Goal: Task Accomplishment & Management: Complete application form

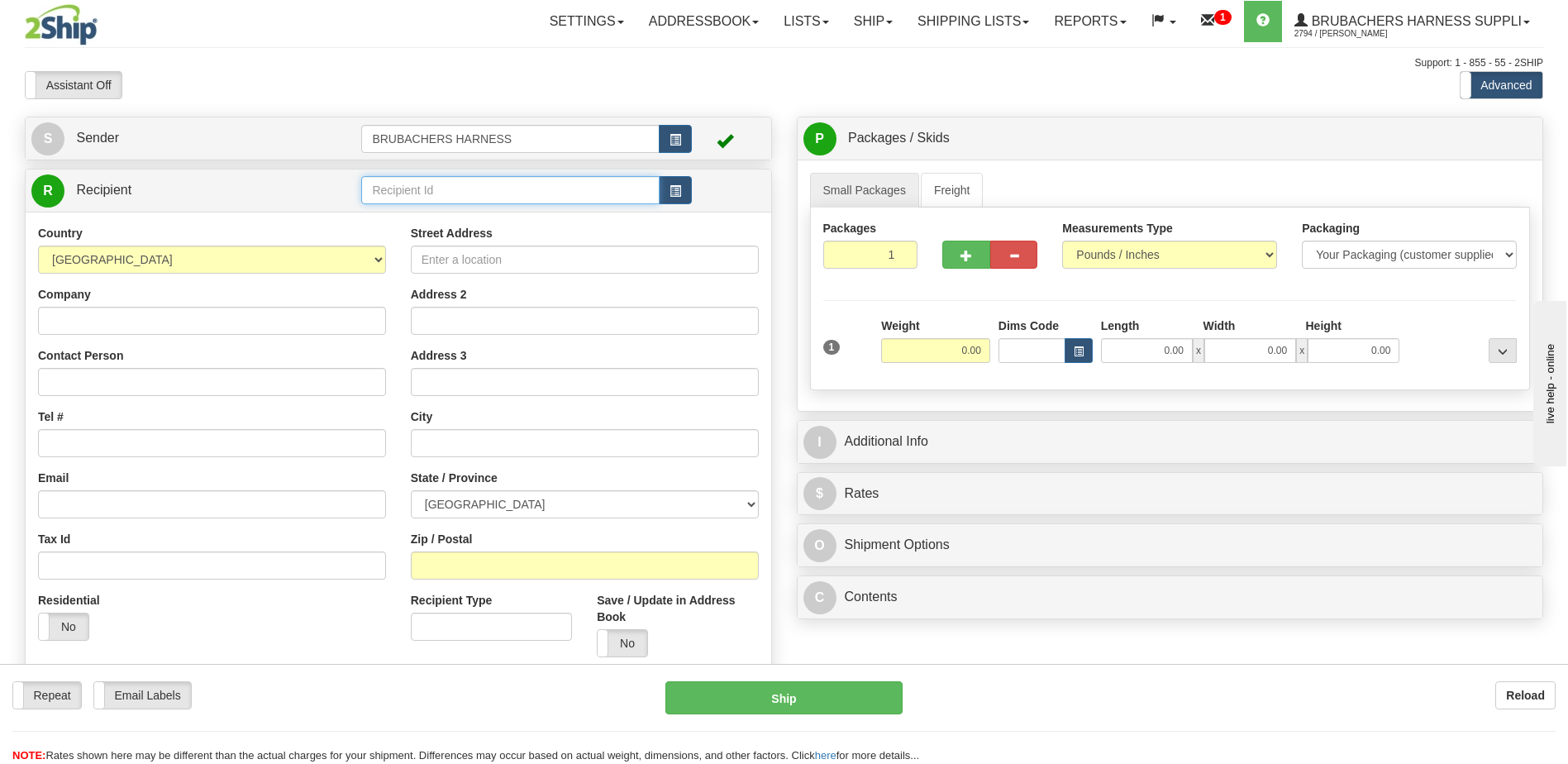
click at [500, 189] on input "text" at bounding box center [510, 189] width 298 height 28
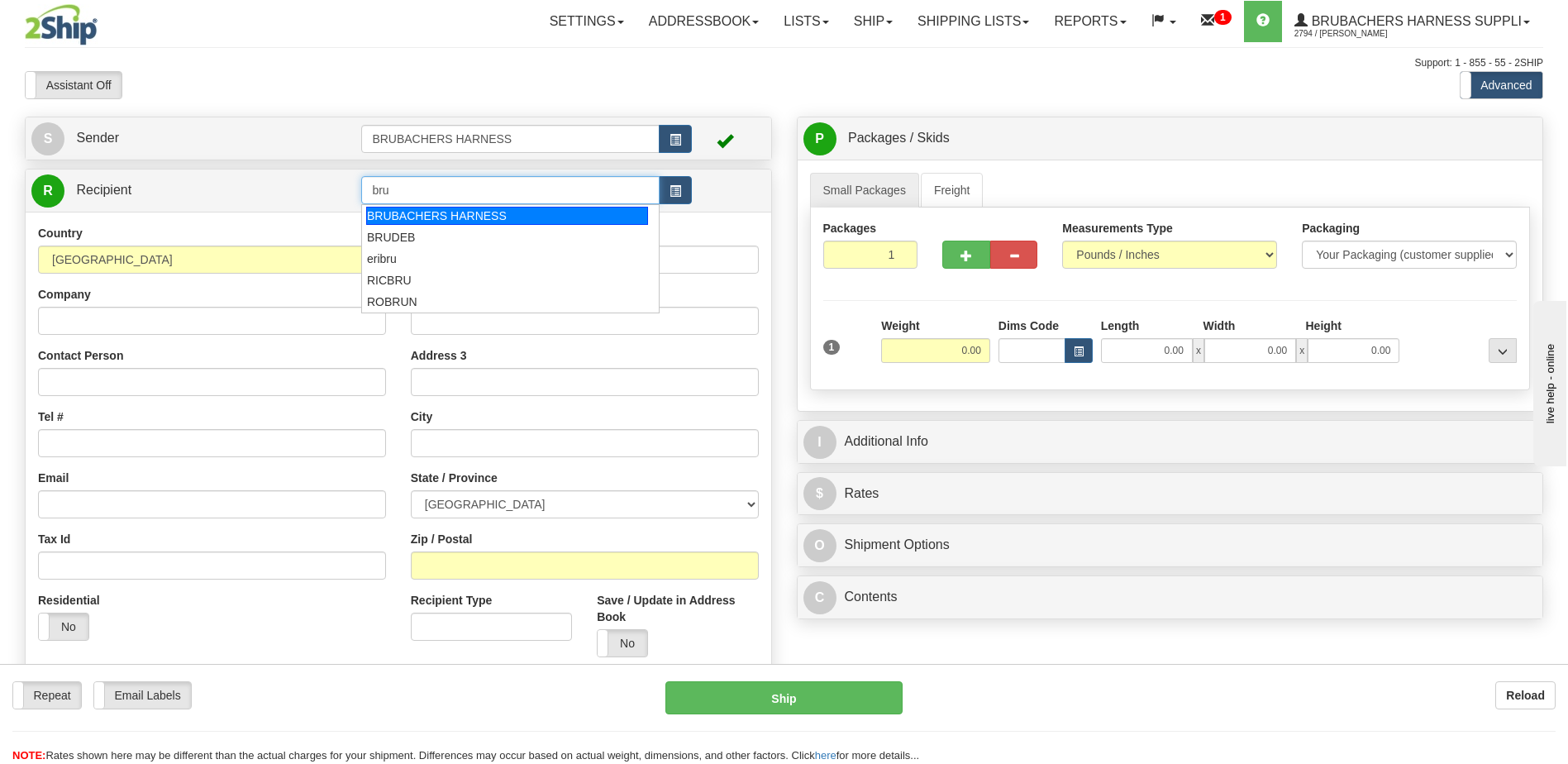
click at [443, 220] on div "BRUBACHERS HARNESS" at bounding box center [507, 216] width 282 height 18
type input "BRUBACHERS HARNESS"
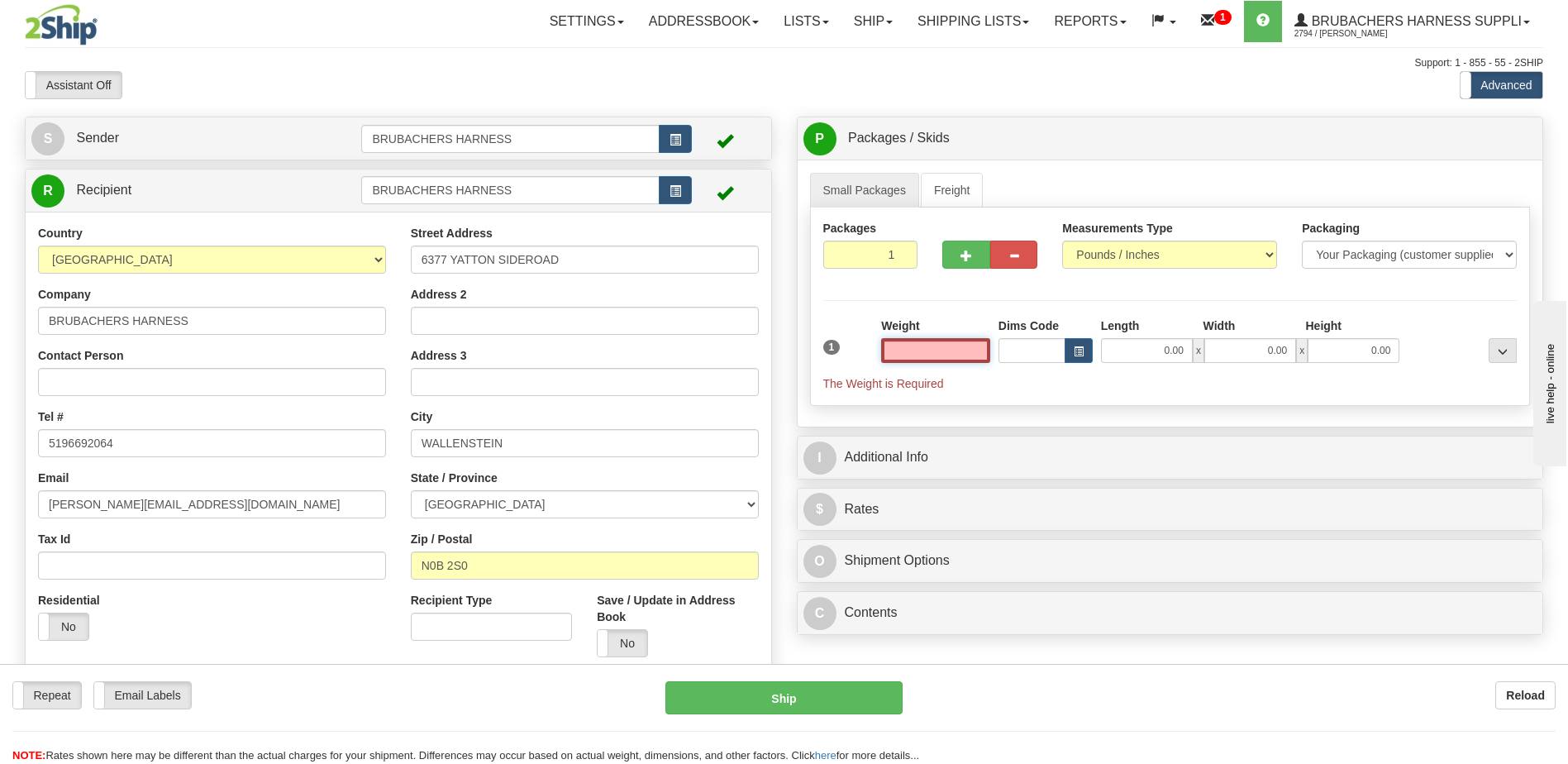
click at [942, 354] on input "text" at bounding box center [936, 350] width 109 height 25
type input "0.00"
click at [1215, 257] on select "Pounds / Inches Kilograms / Centimeters" at bounding box center [1170, 254] width 215 height 28
select select "1"
click at [1063, 240] on select "Pounds / Inches Kilograms / Centimeters" at bounding box center [1170, 254] width 215 height 28
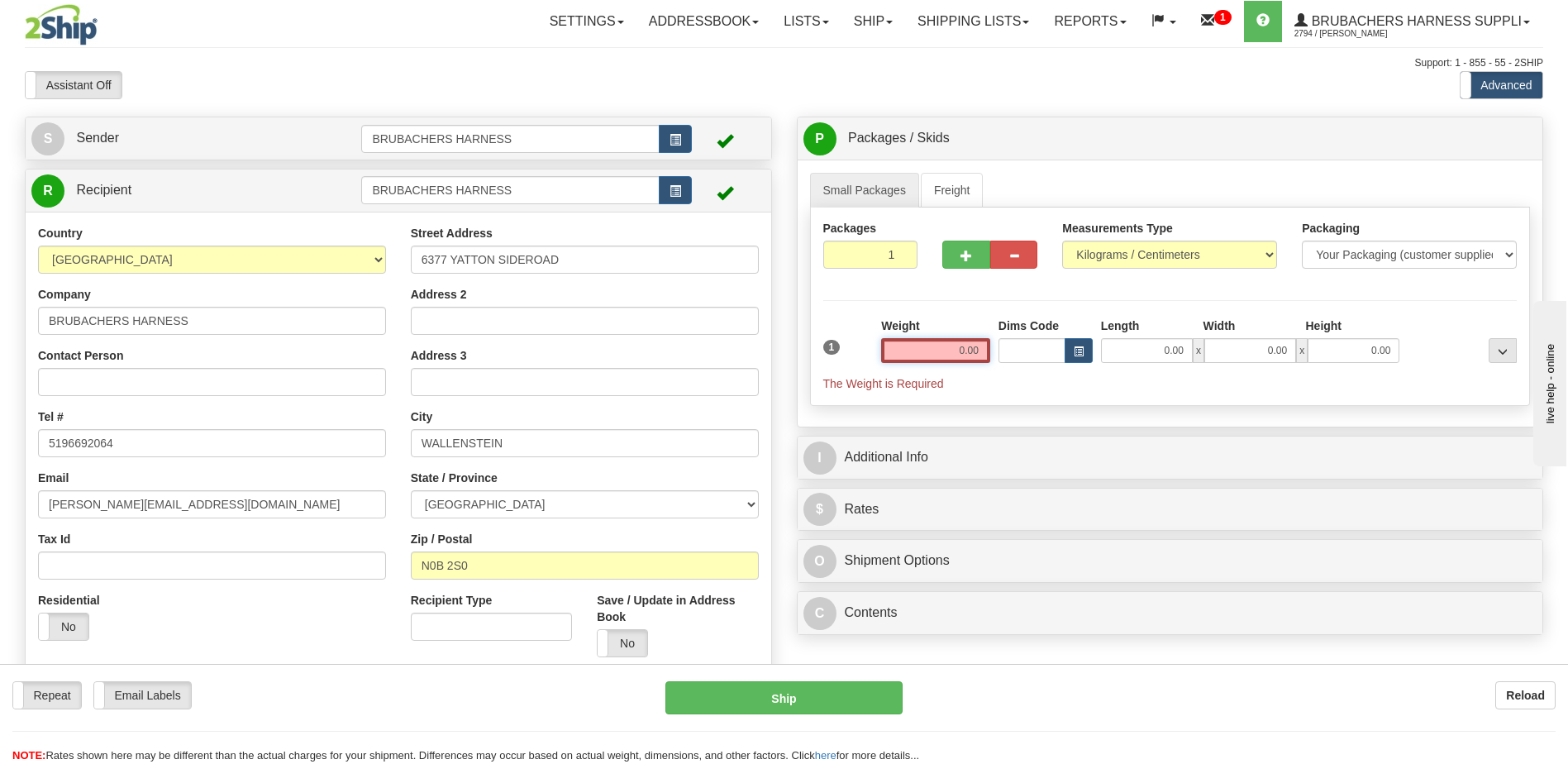
click at [974, 355] on input "0.00" at bounding box center [936, 350] width 109 height 25
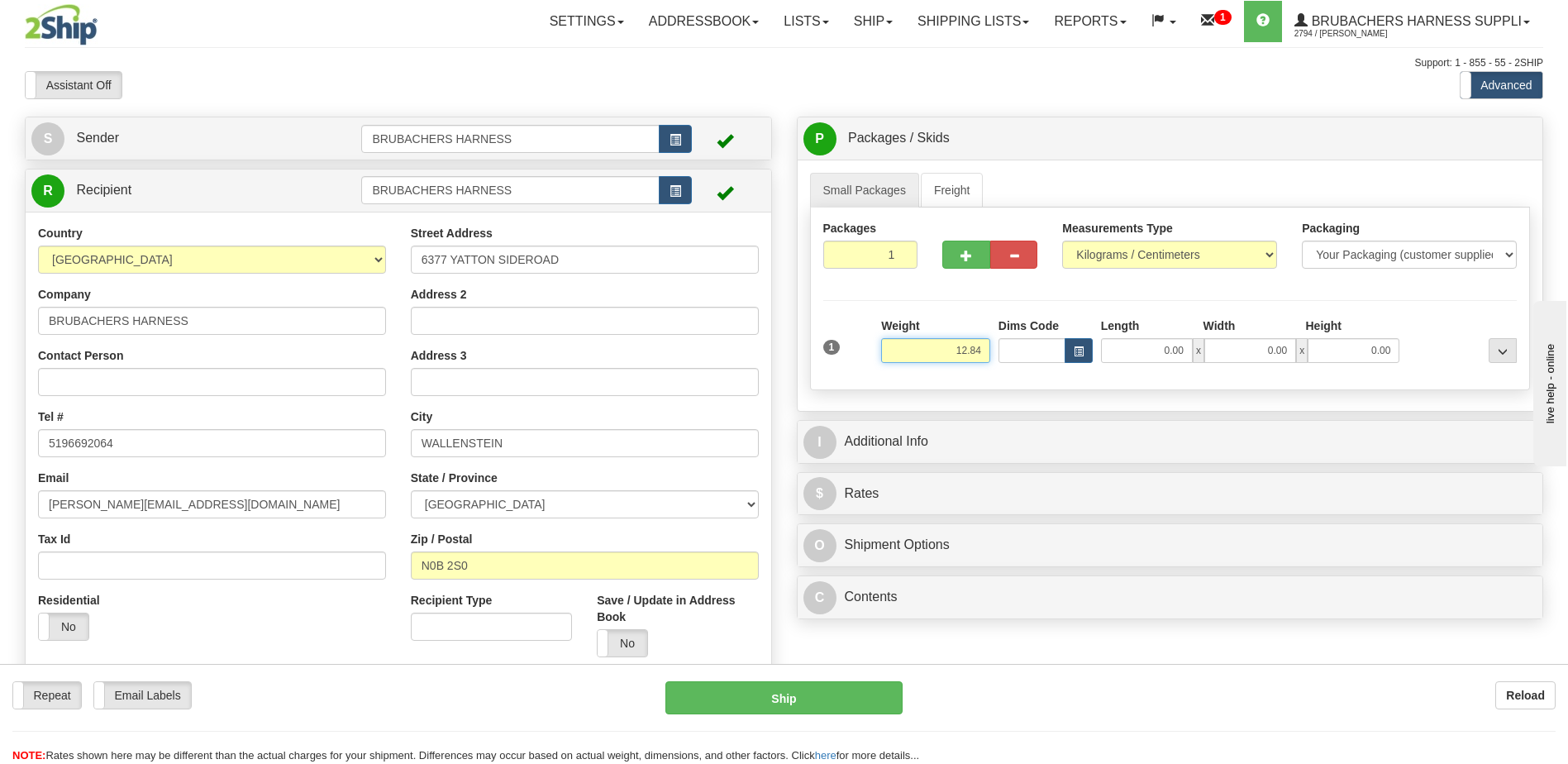
type input "12.84"
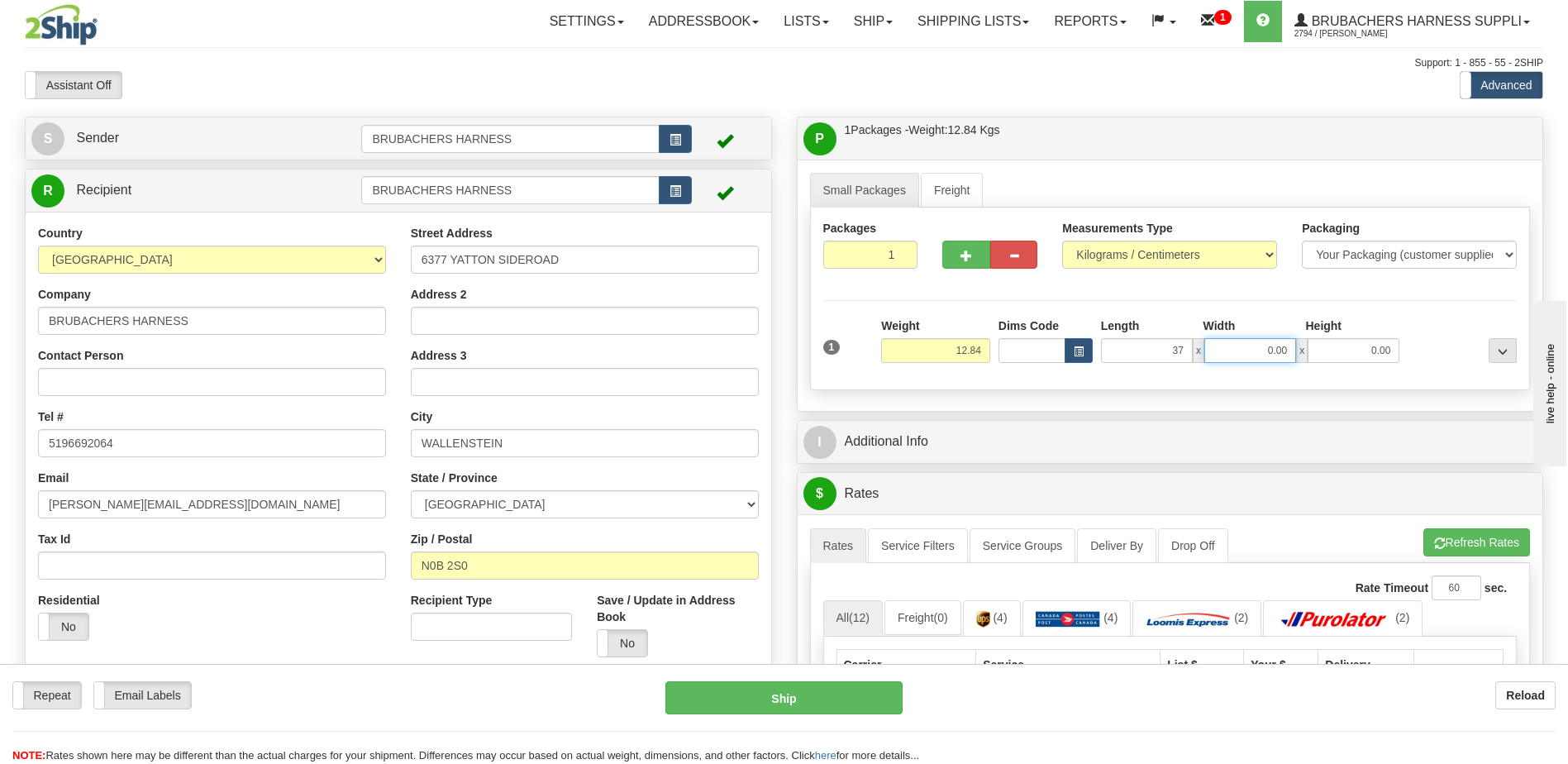
type input "37.00"
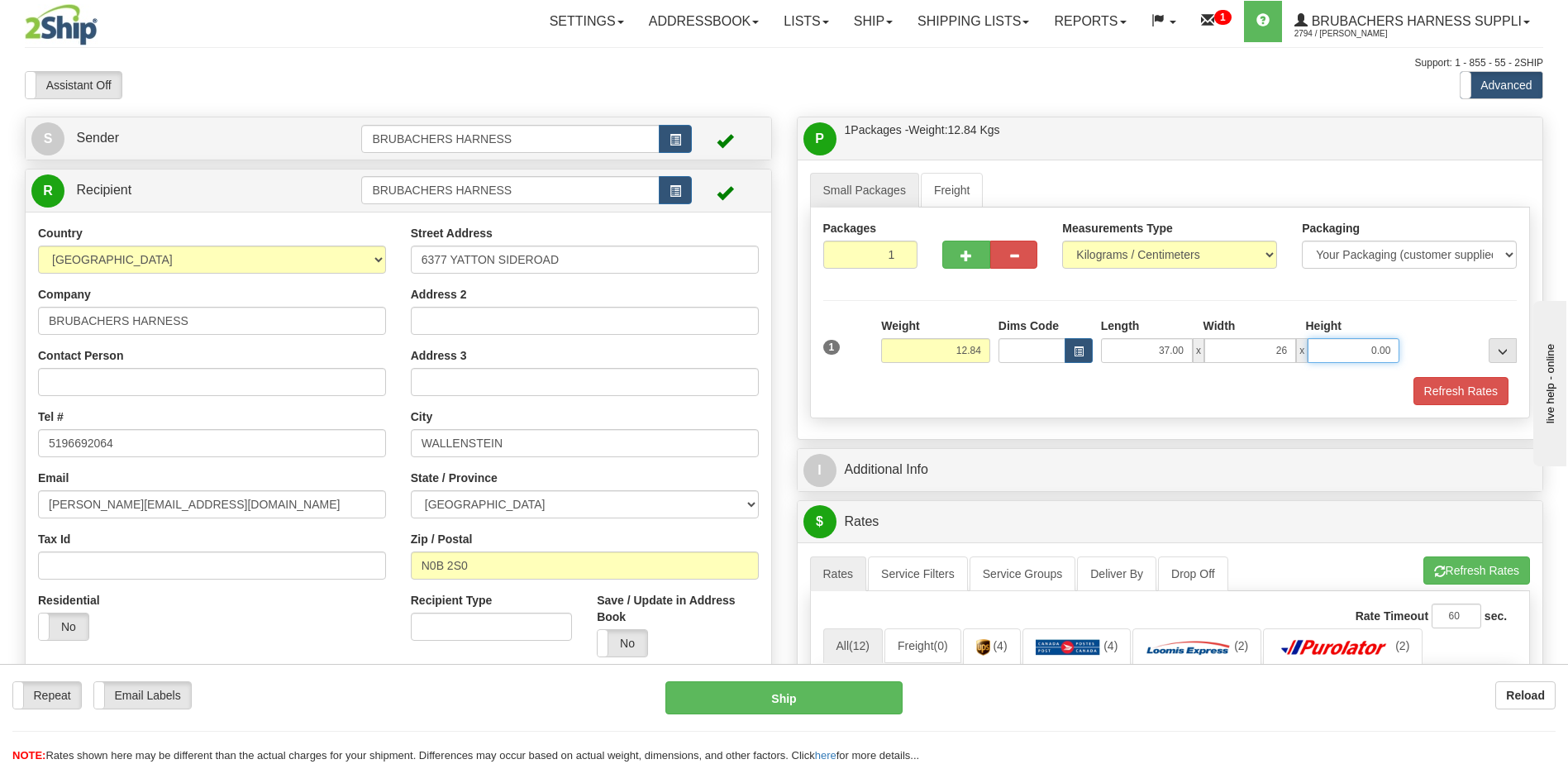
type input "26.00"
type input "45.00"
click at [963, 253] on span "button" at bounding box center [966, 256] width 12 height 11
radio input "true"
type input "2"
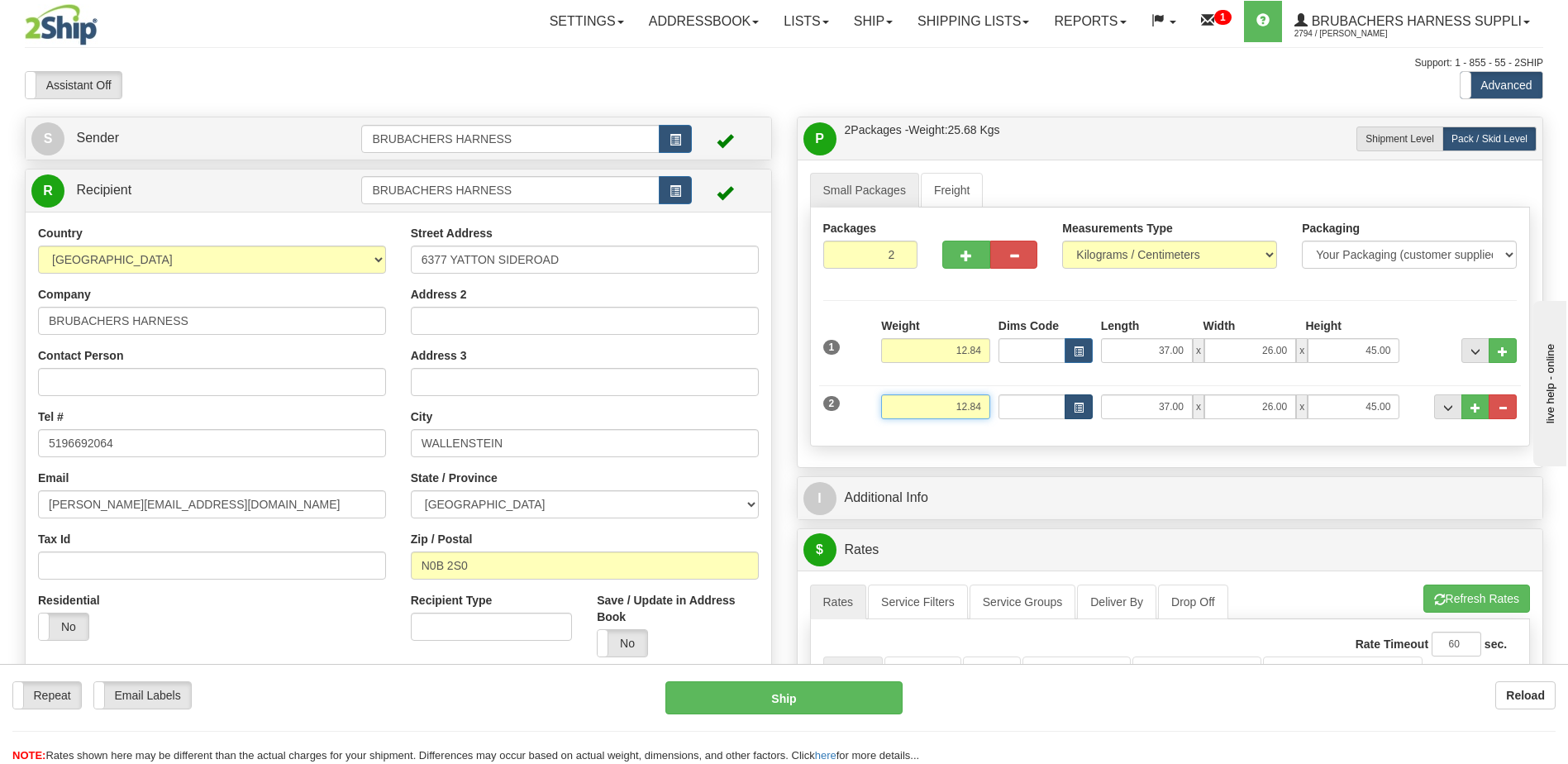
drag, startPoint x: 932, startPoint y: 412, endPoint x: 1074, endPoint y: 408, distance: 142.1
click at [1071, 408] on div "2 Weight 12.84 Dims Code Length Width Height" at bounding box center [1171, 404] width 703 height 56
type input "5.17"
type input "37.00"
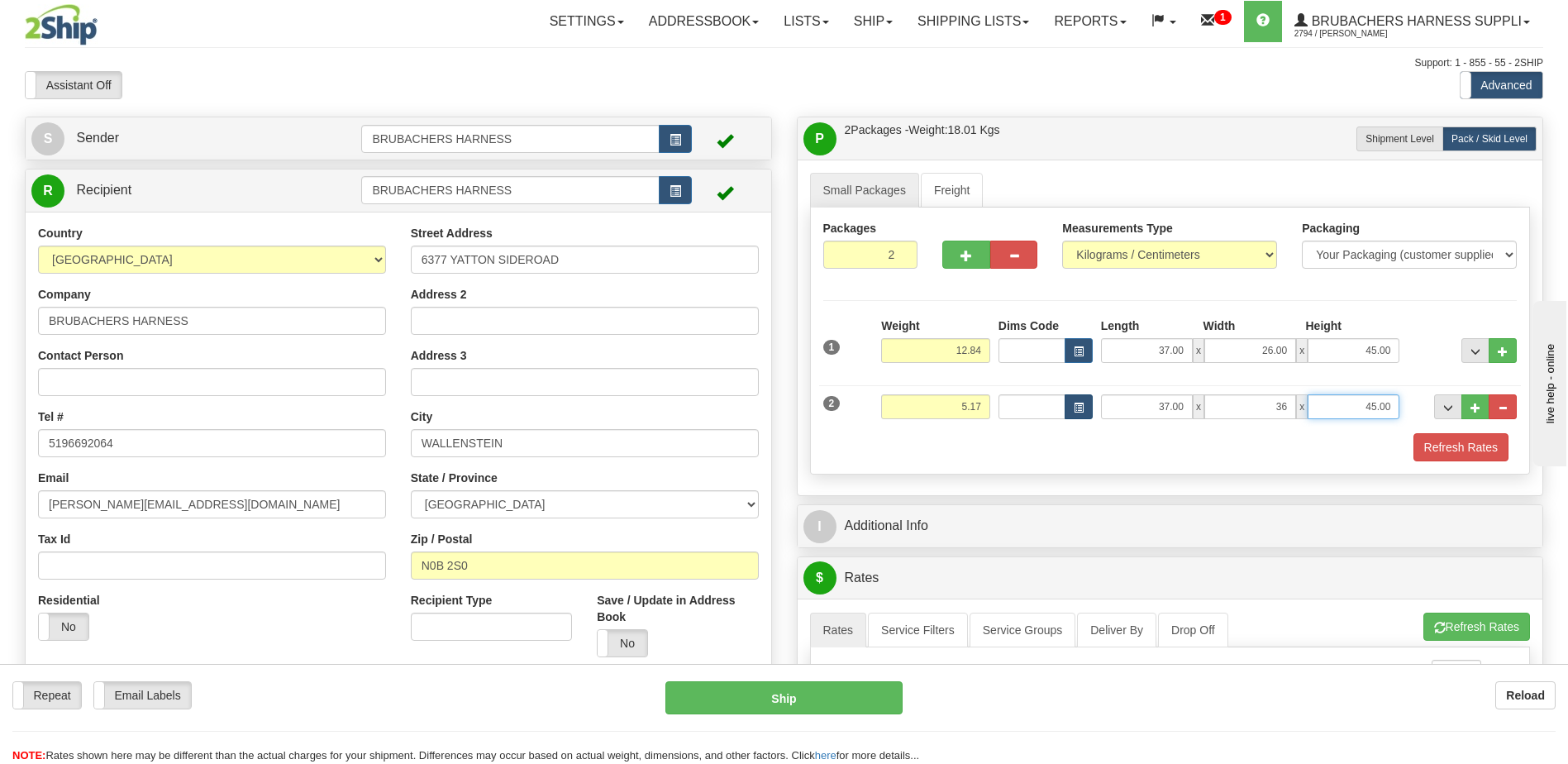
type input "36.00"
type input "24.00"
click at [1483, 448] on button "Refresh Rates" at bounding box center [1461, 447] width 95 height 28
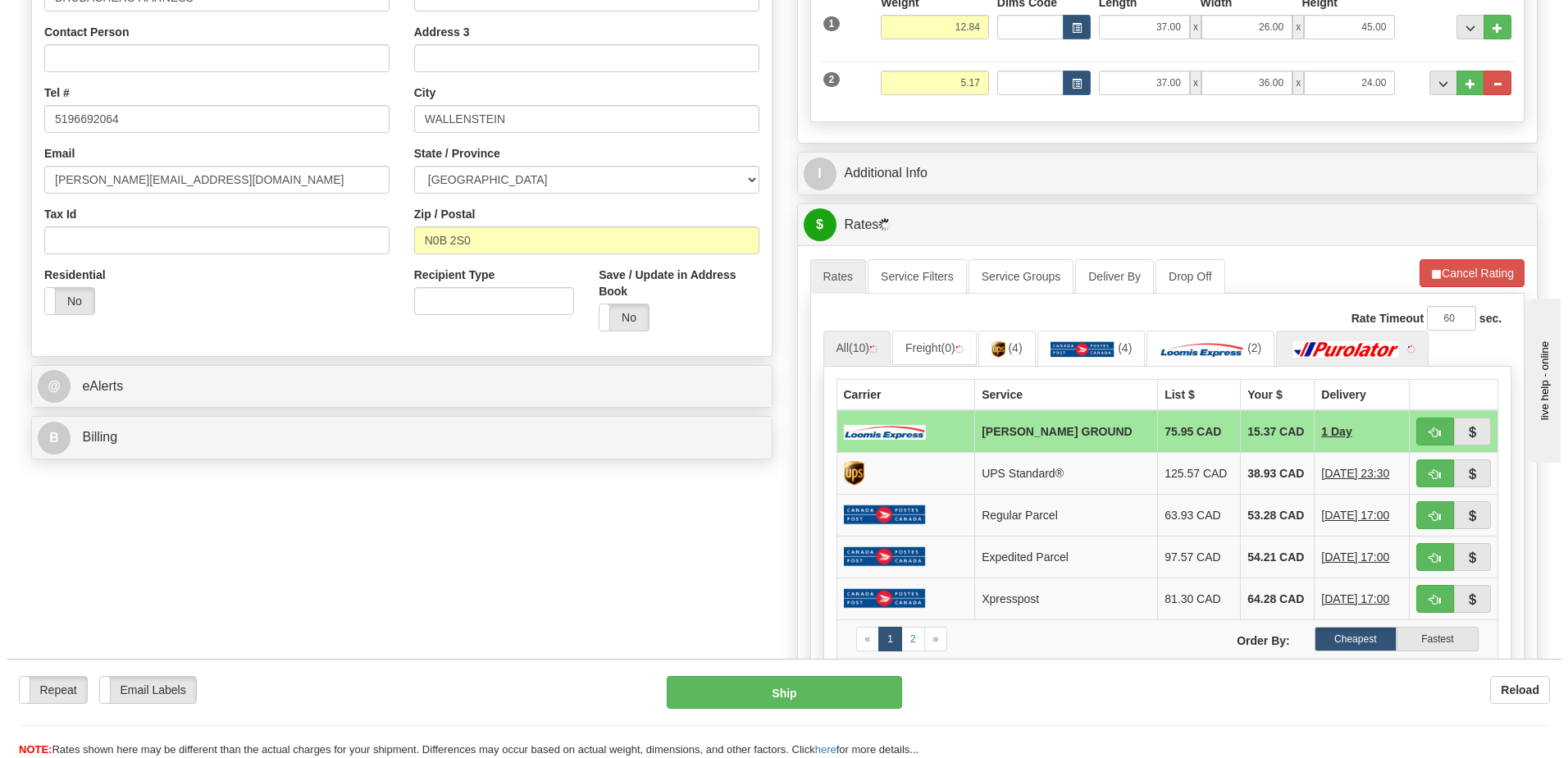
scroll to position [328, 0]
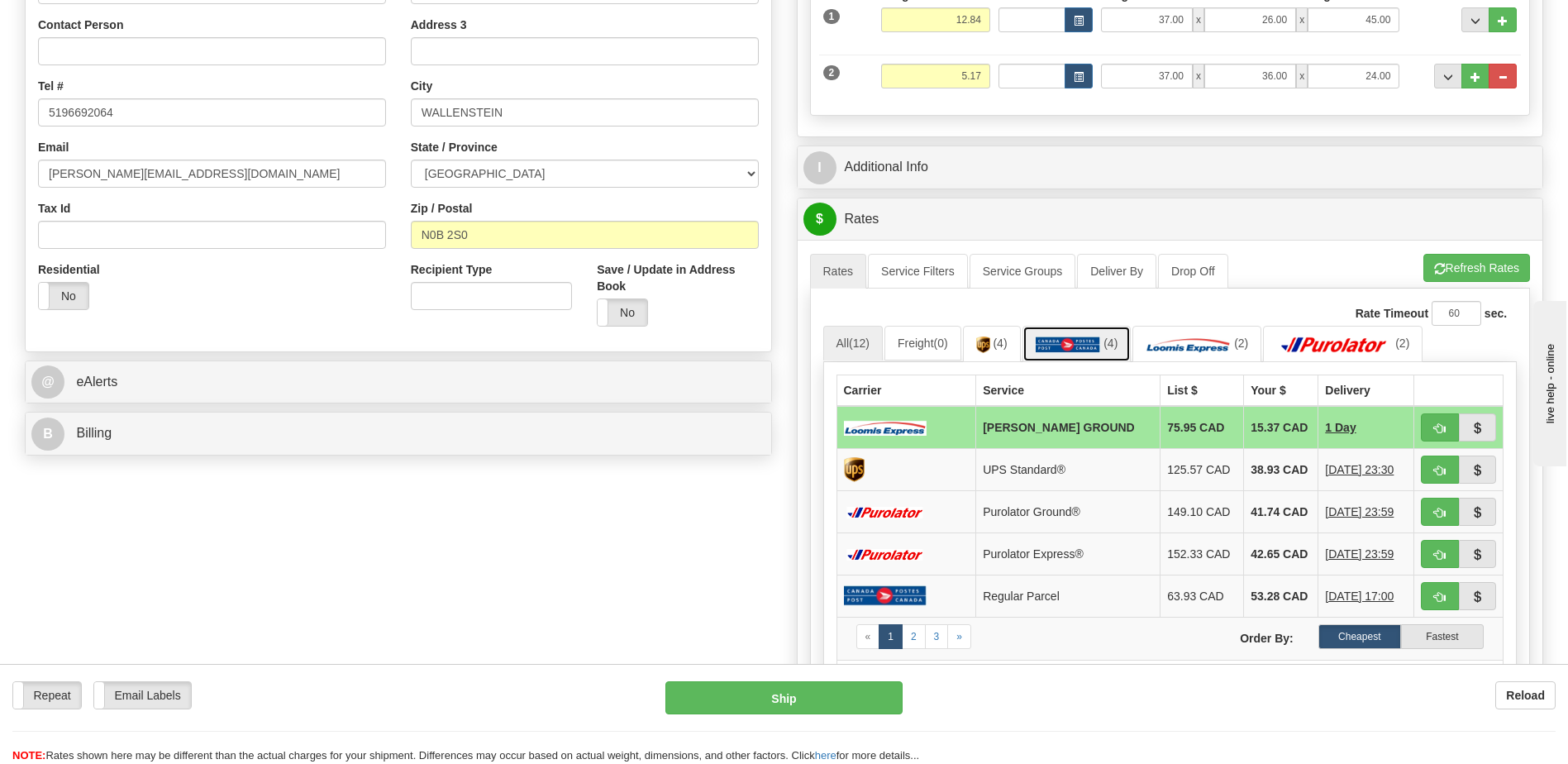
click at [1064, 348] on img at bounding box center [1069, 345] width 66 height 16
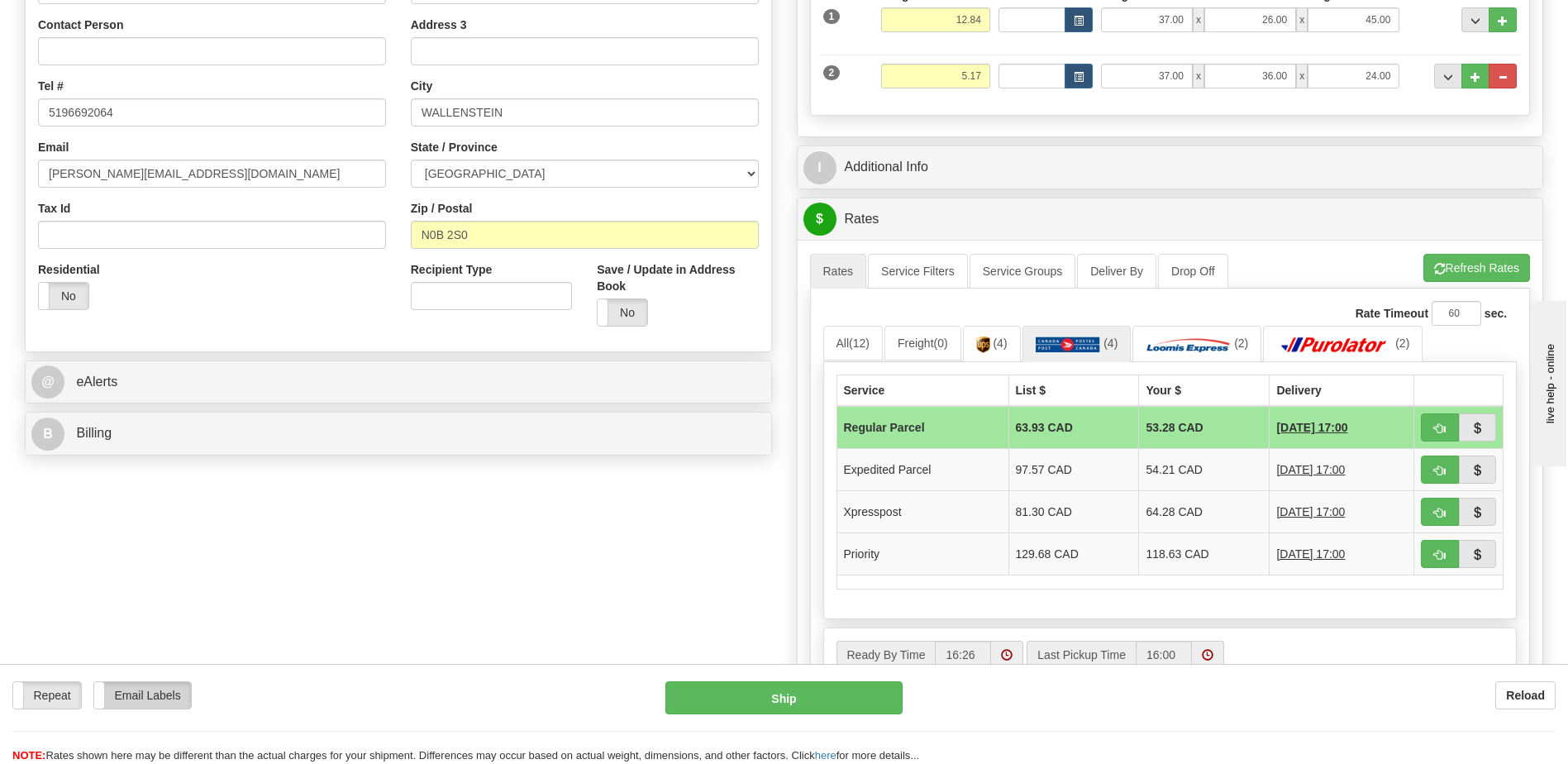
click at [161, 703] on label "Email Labels" at bounding box center [143, 695] width 97 height 26
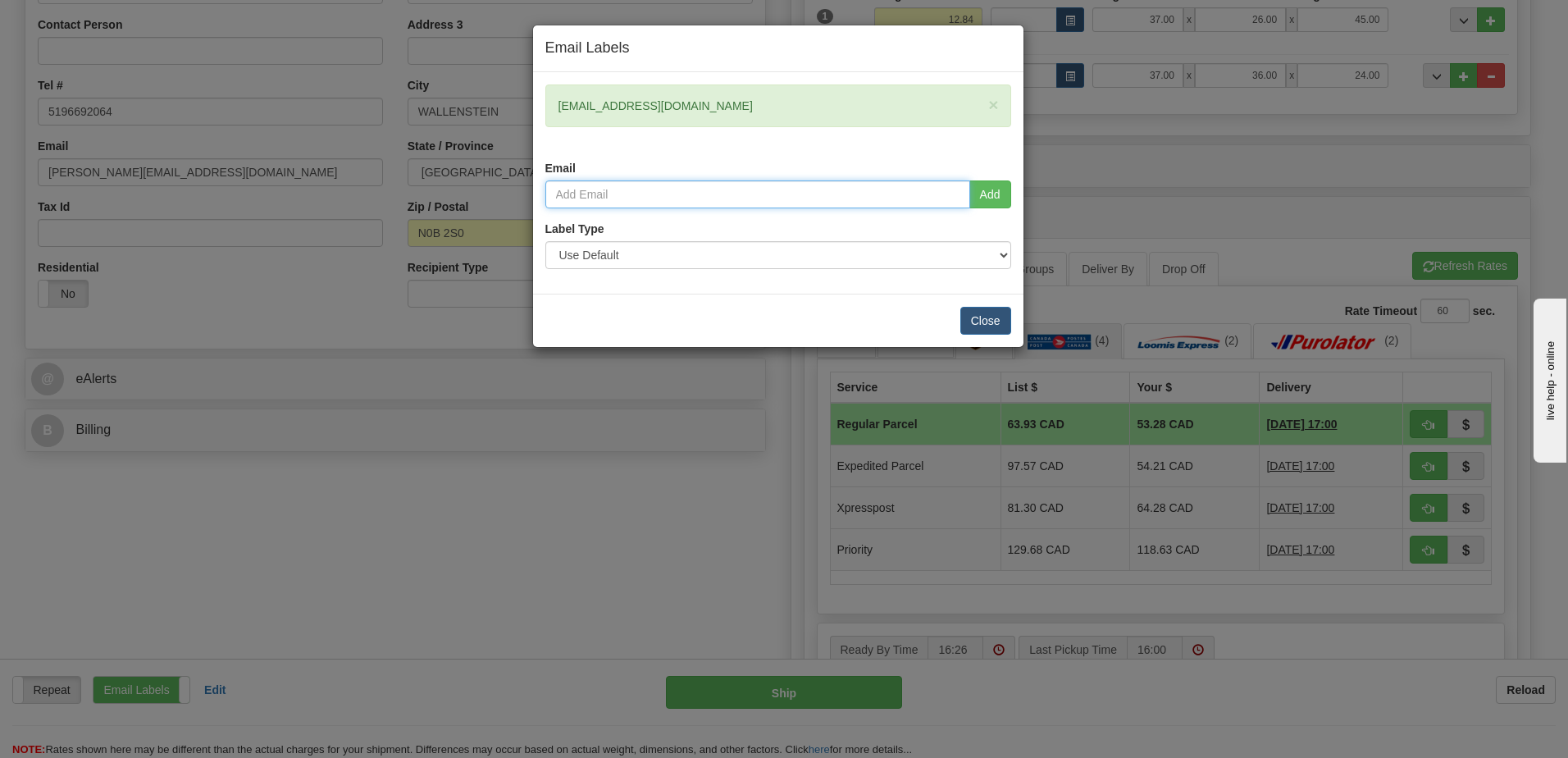
click at [611, 193] on input "email" at bounding box center [758, 194] width 425 height 28
type input "noah@brubachersharness.ca"
click at [1003, 326] on button "Close" at bounding box center [985, 321] width 51 height 28
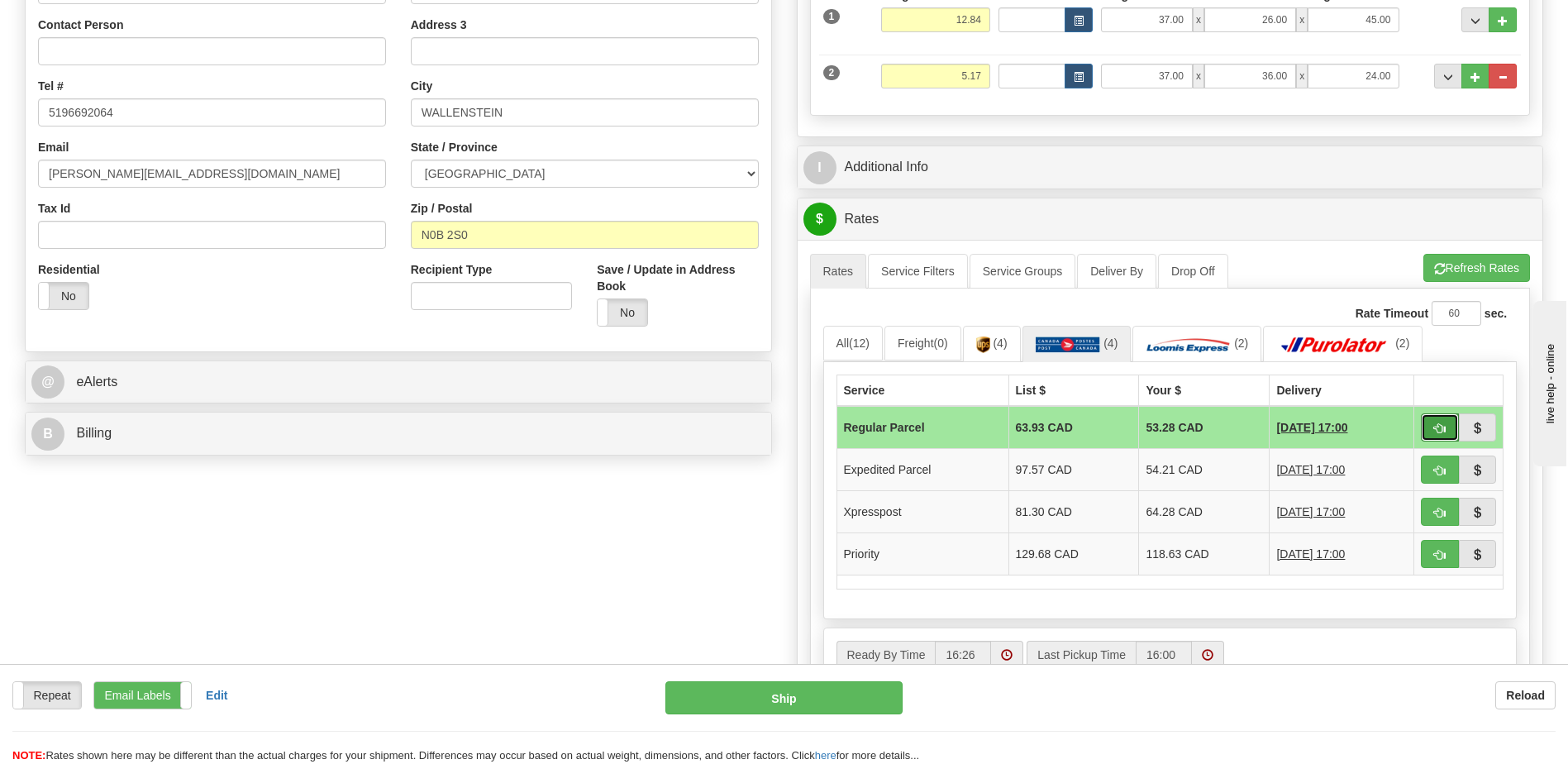
click at [1441, 431] on span "button" at bounding box center [1440, 429] width 12 height 11
type input "DOM.RP"
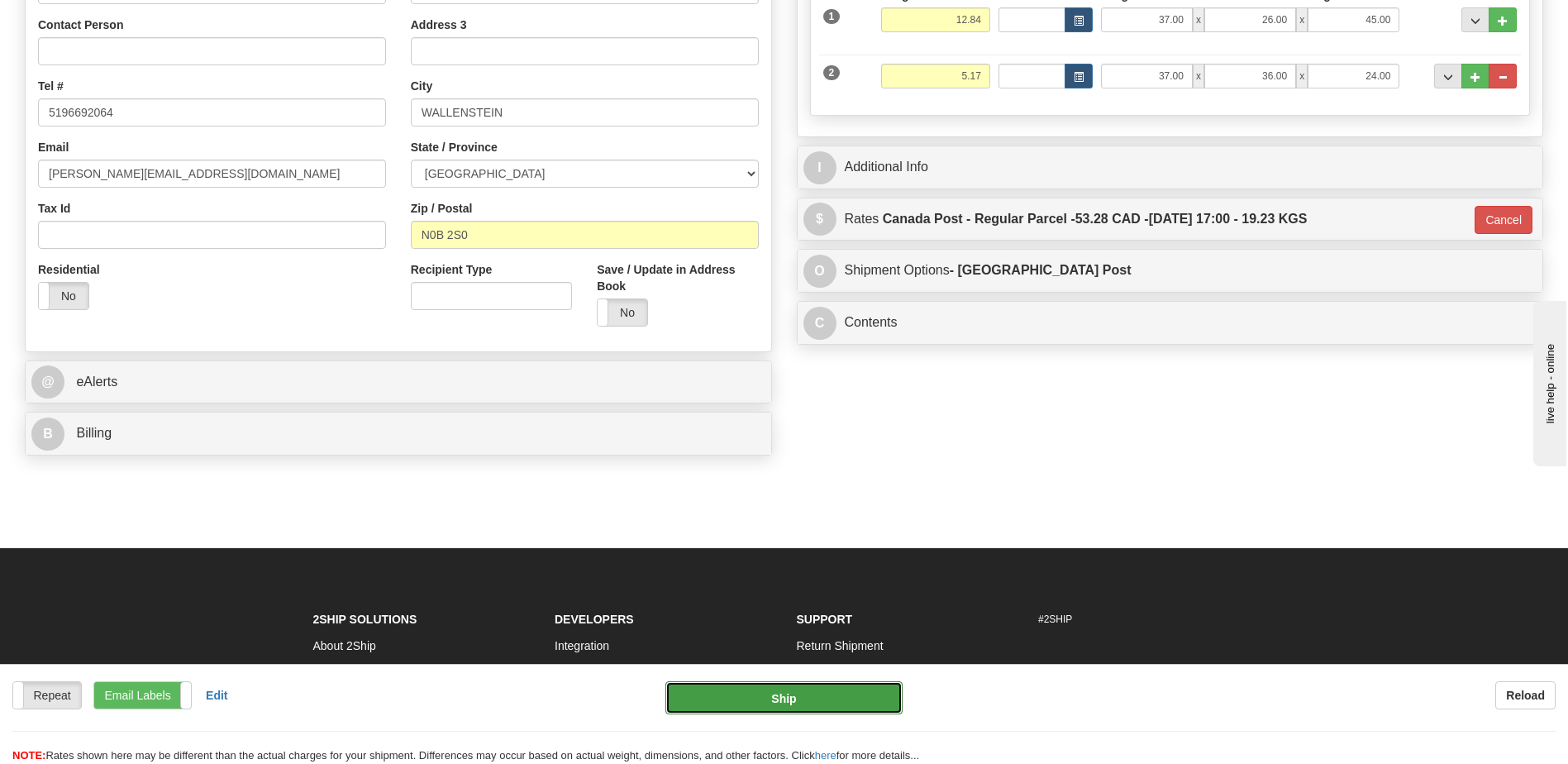
click at [793, 697] on button "Ship" at bounding box center [784, 698] width 237 height 33
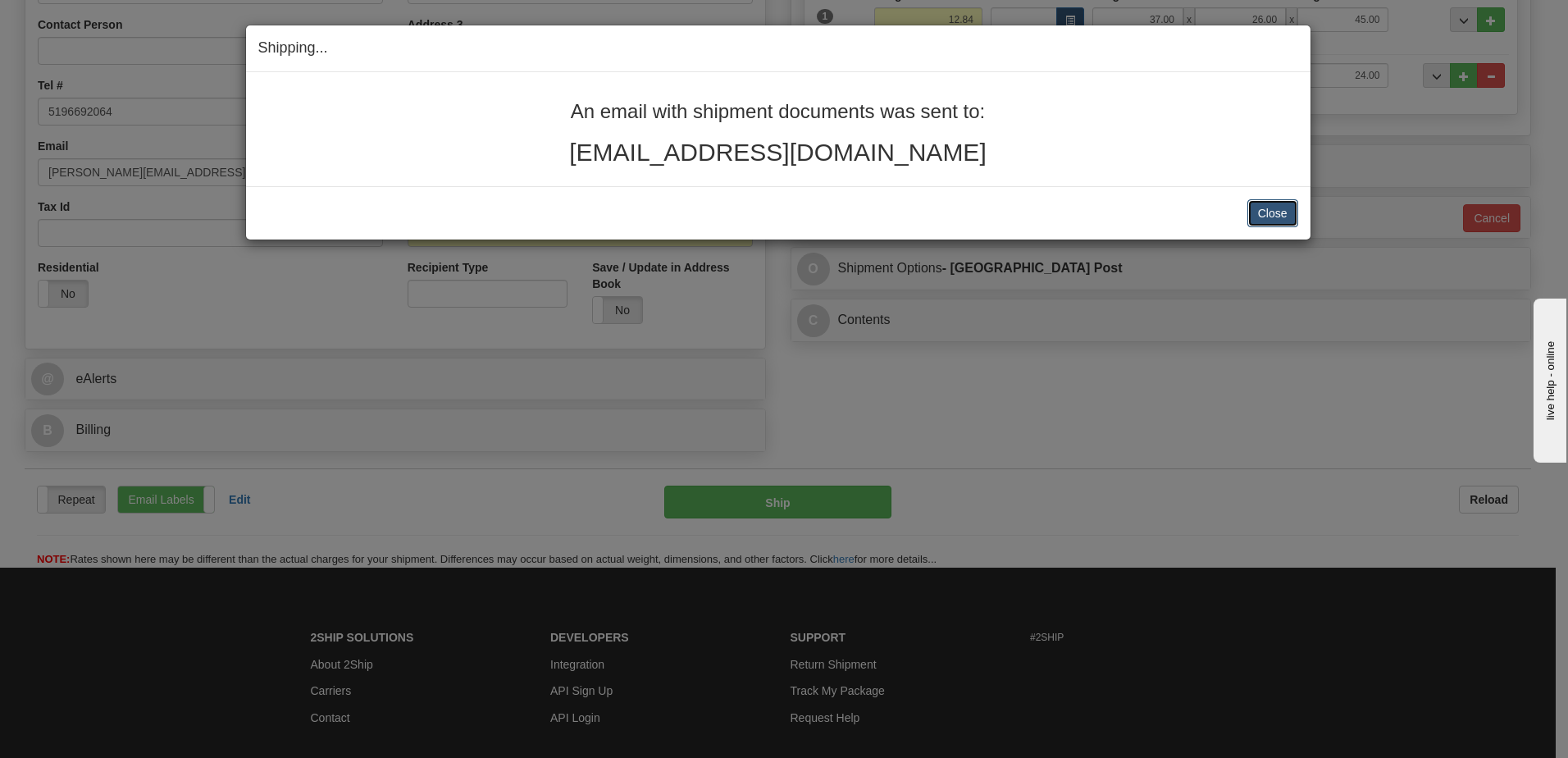
click at [1274, 222] on button "Close" at bounding box center [1273, 213] width 51 height 28
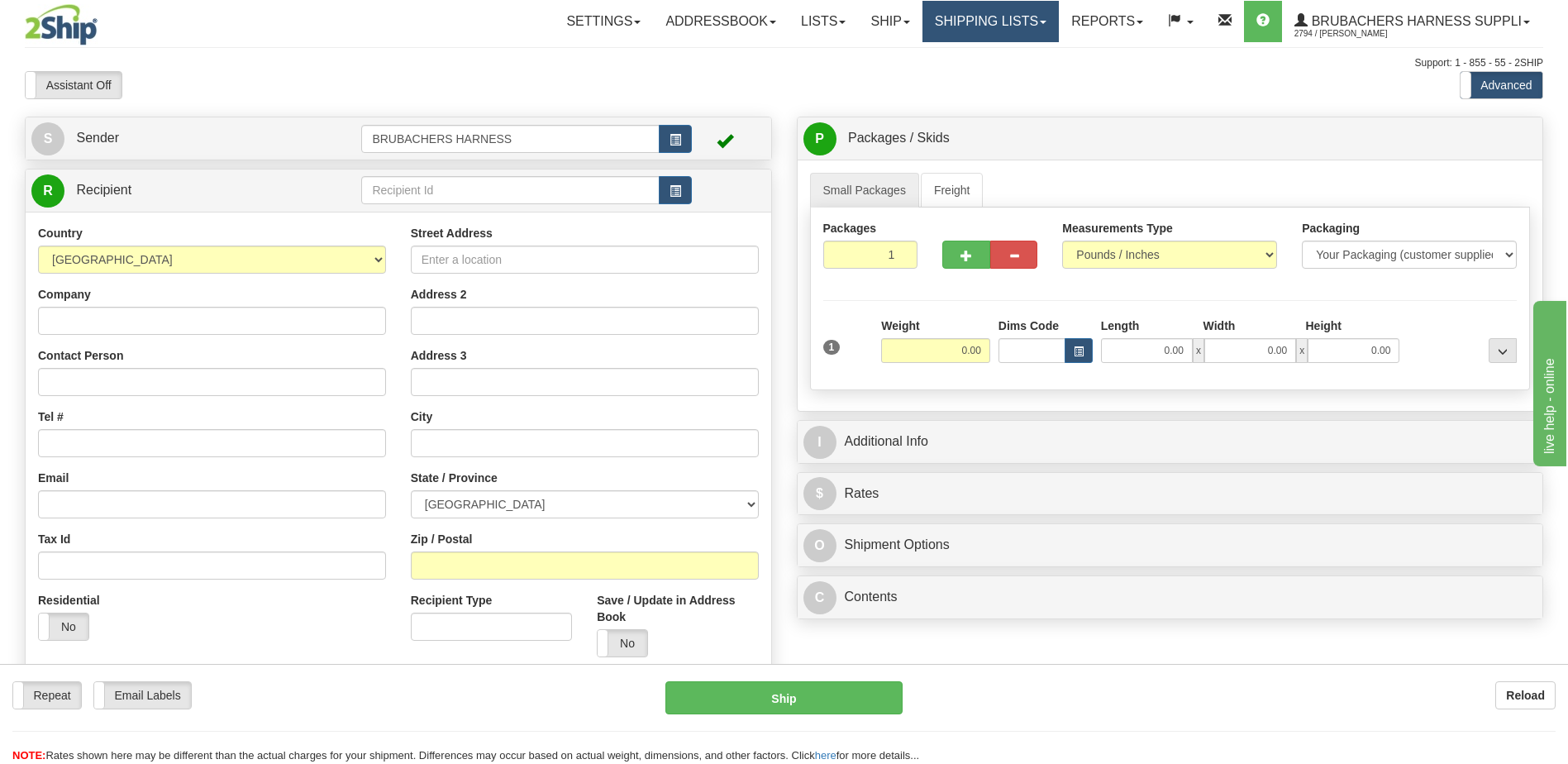
click at [983, 23] on link "Shipping lists" at bounding box center [991, 21] width 137 height 41
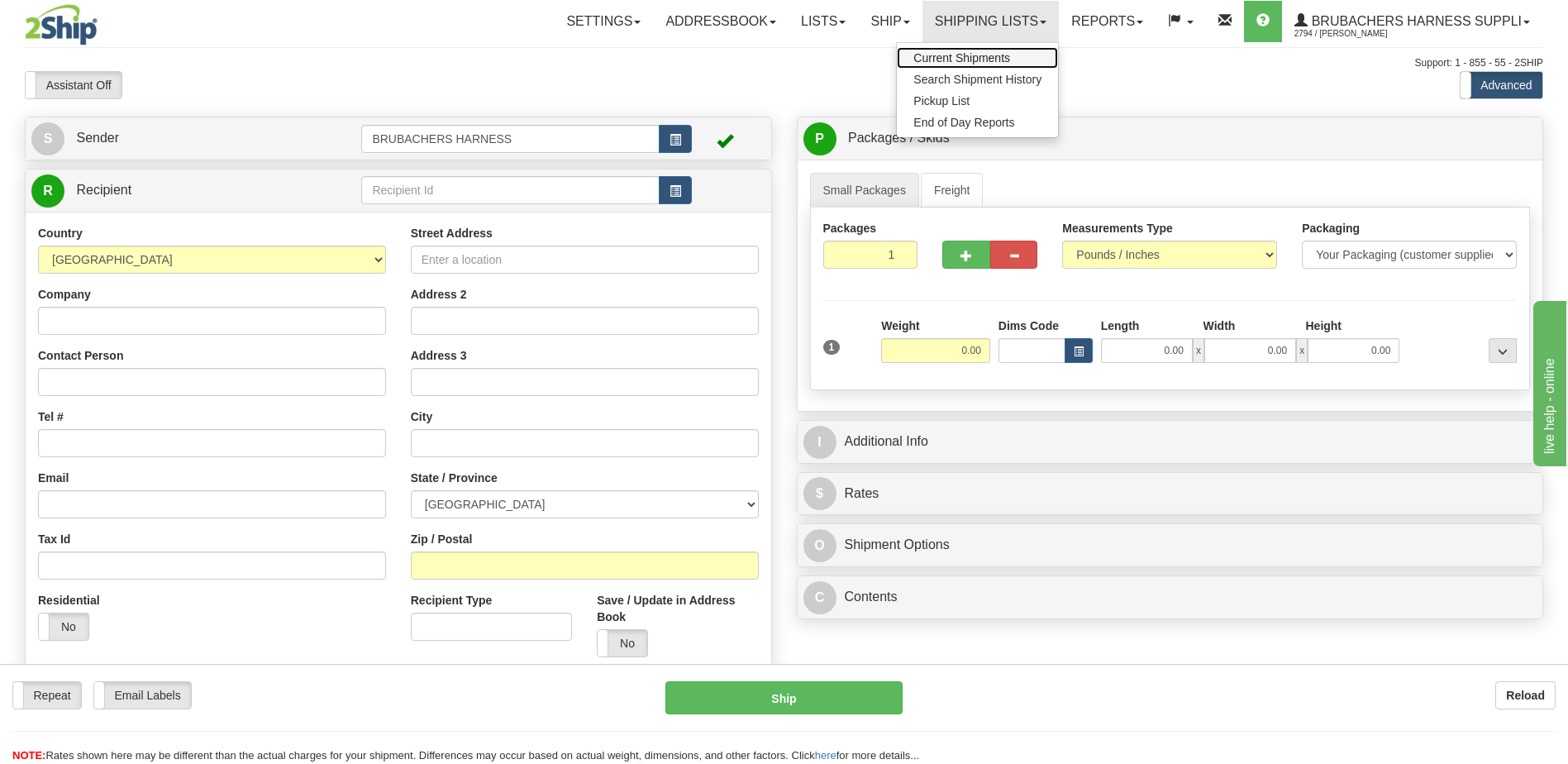
click at [958, 55] on span "Current Shipments" at bounding box center [962, 57] width 97 height 14
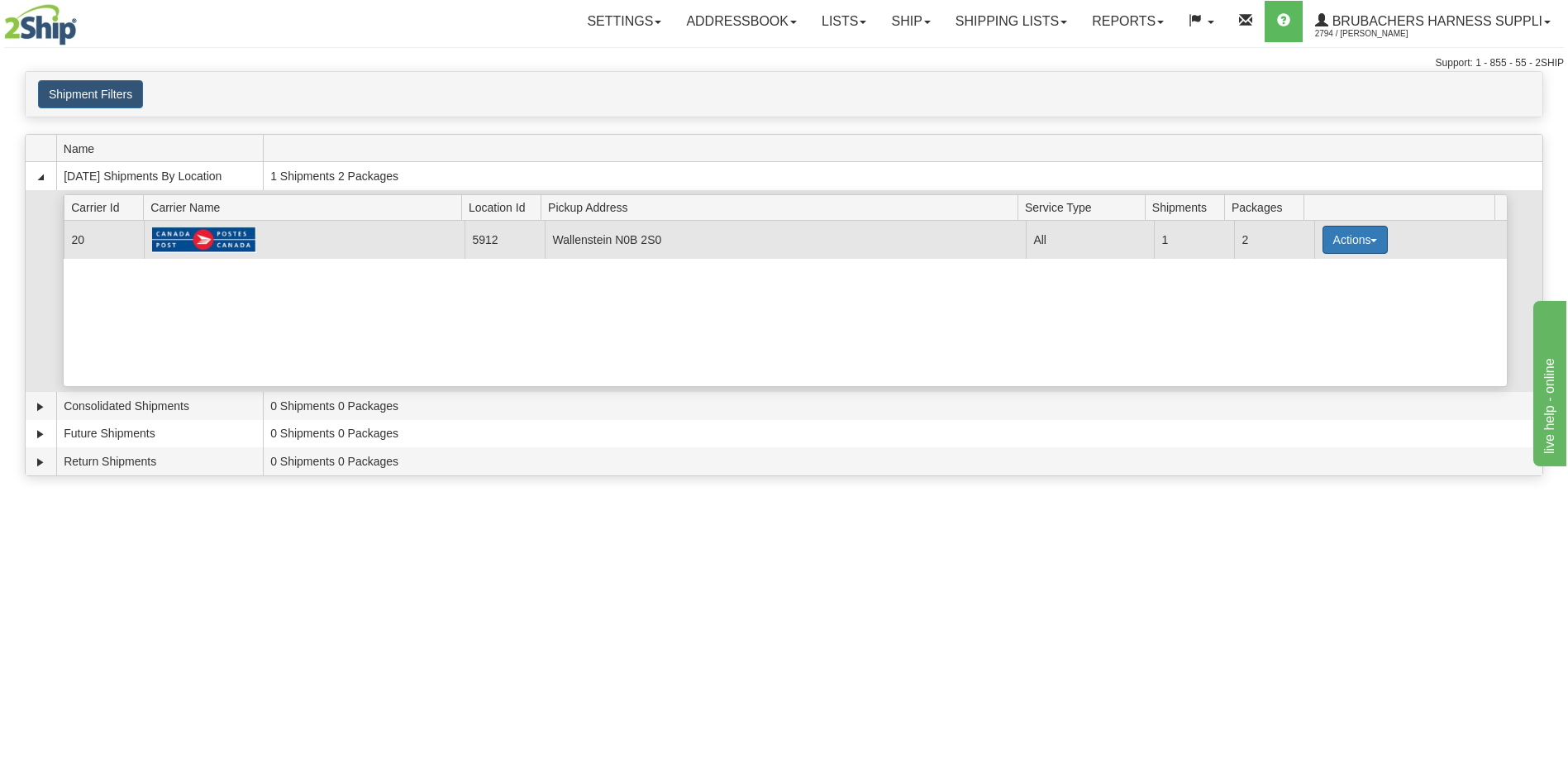
click at [1355, 247] on button "Actions" at bounding box center [1356, 239] width 66 height 28
click at [1316, 274] on span "Details" at bounding box center [1293, 270] width 45 height 12
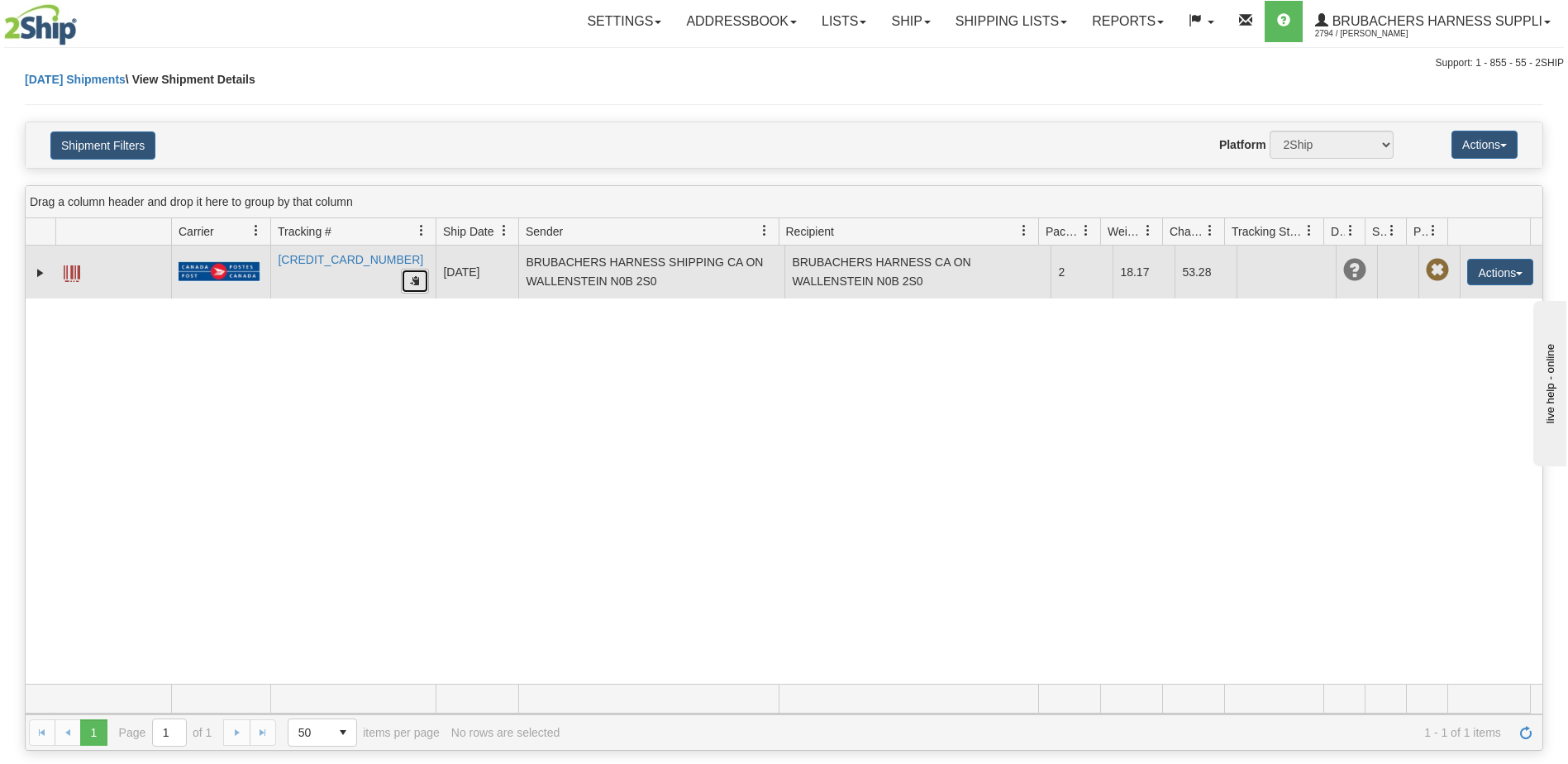
click at [418, 274] on button "button" at bounding box center [414, 280] width 28 height 25
click at [127, 269] on td at bounding box center [113, 272] width 116 height 53
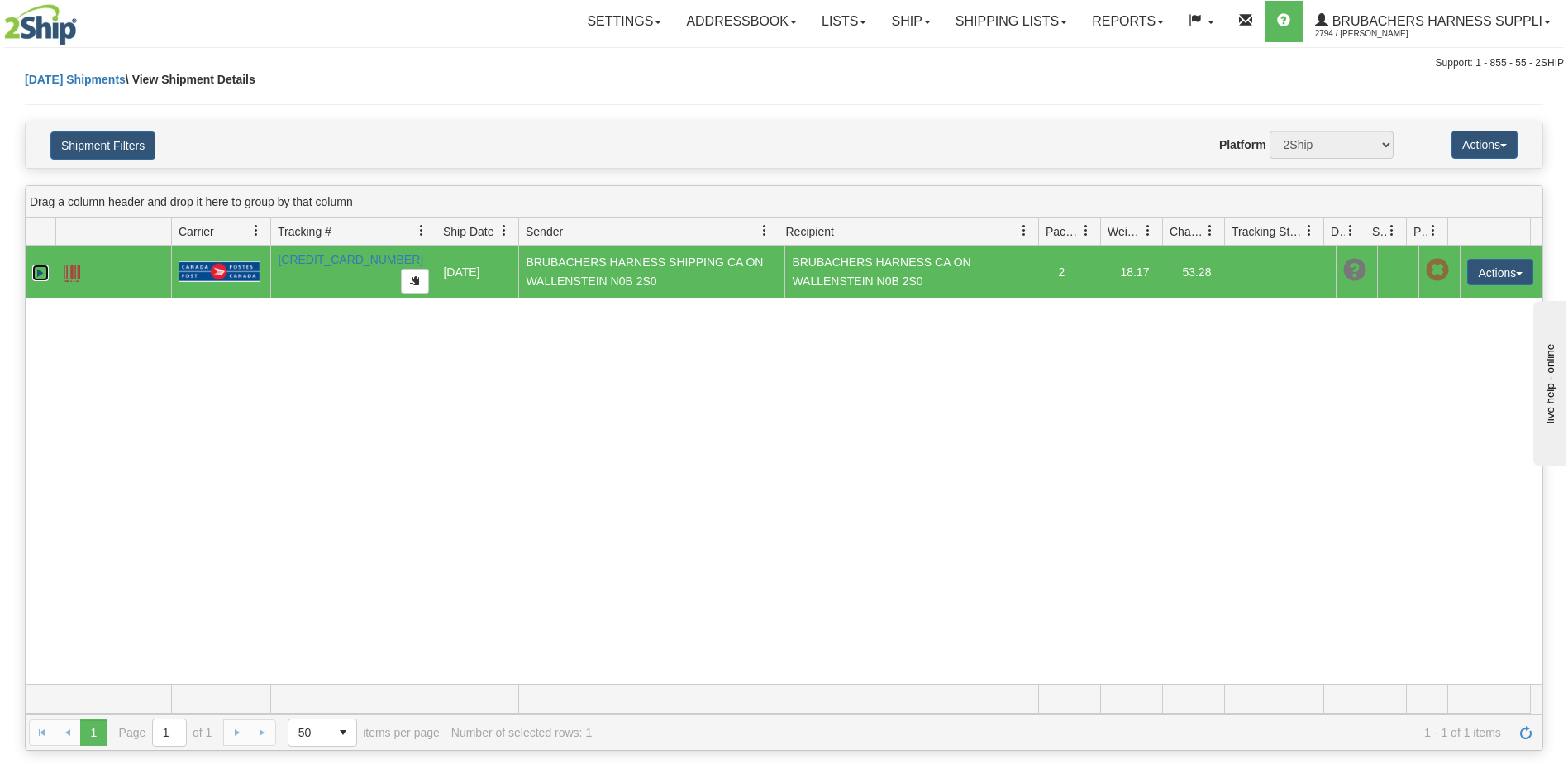
click at [43, 268] on link "Expand" at bounding box center [40, 273] width 16 height 16
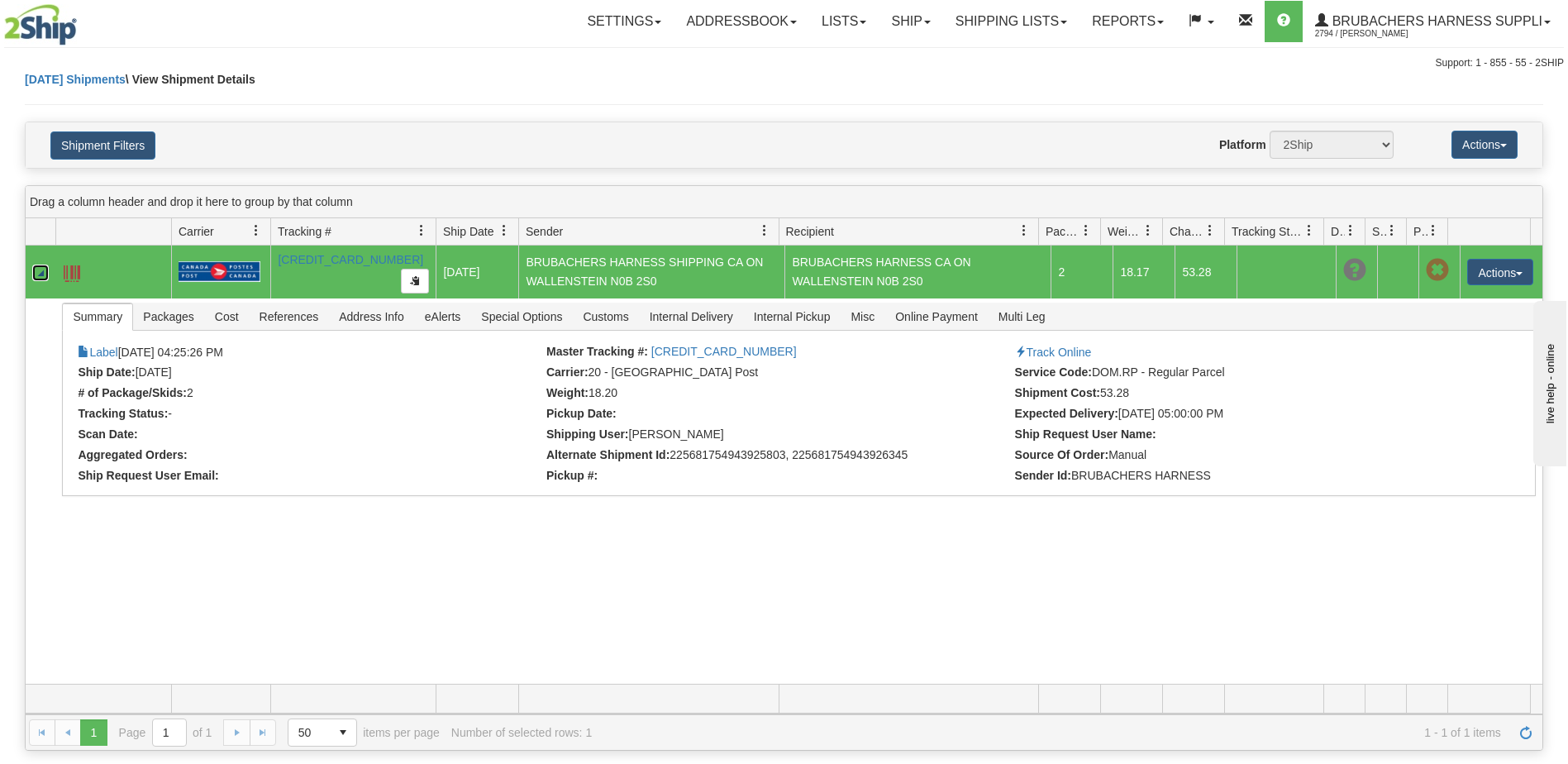
click at [111, 272] on td at bounding box center [113, 272] width 116 height 53
click at [84, 269] on td at bounding box center [113, 272] width 116 height 53
click at [78, 269] on span at bounding box center [72, 273] width 16 height 16
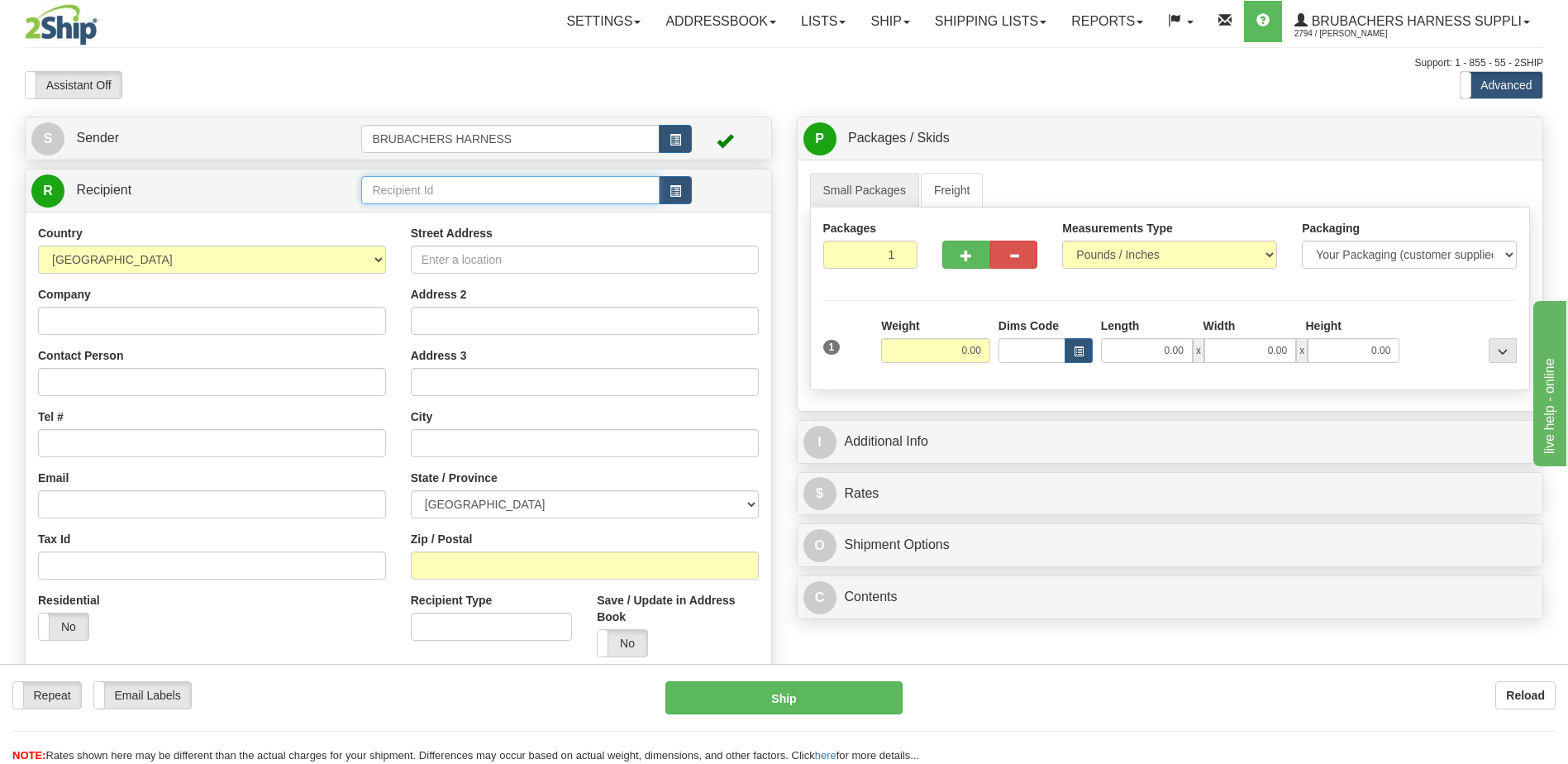
click at [579, 188] on input "text" at bounding box center [510, 189] width 298 height 28
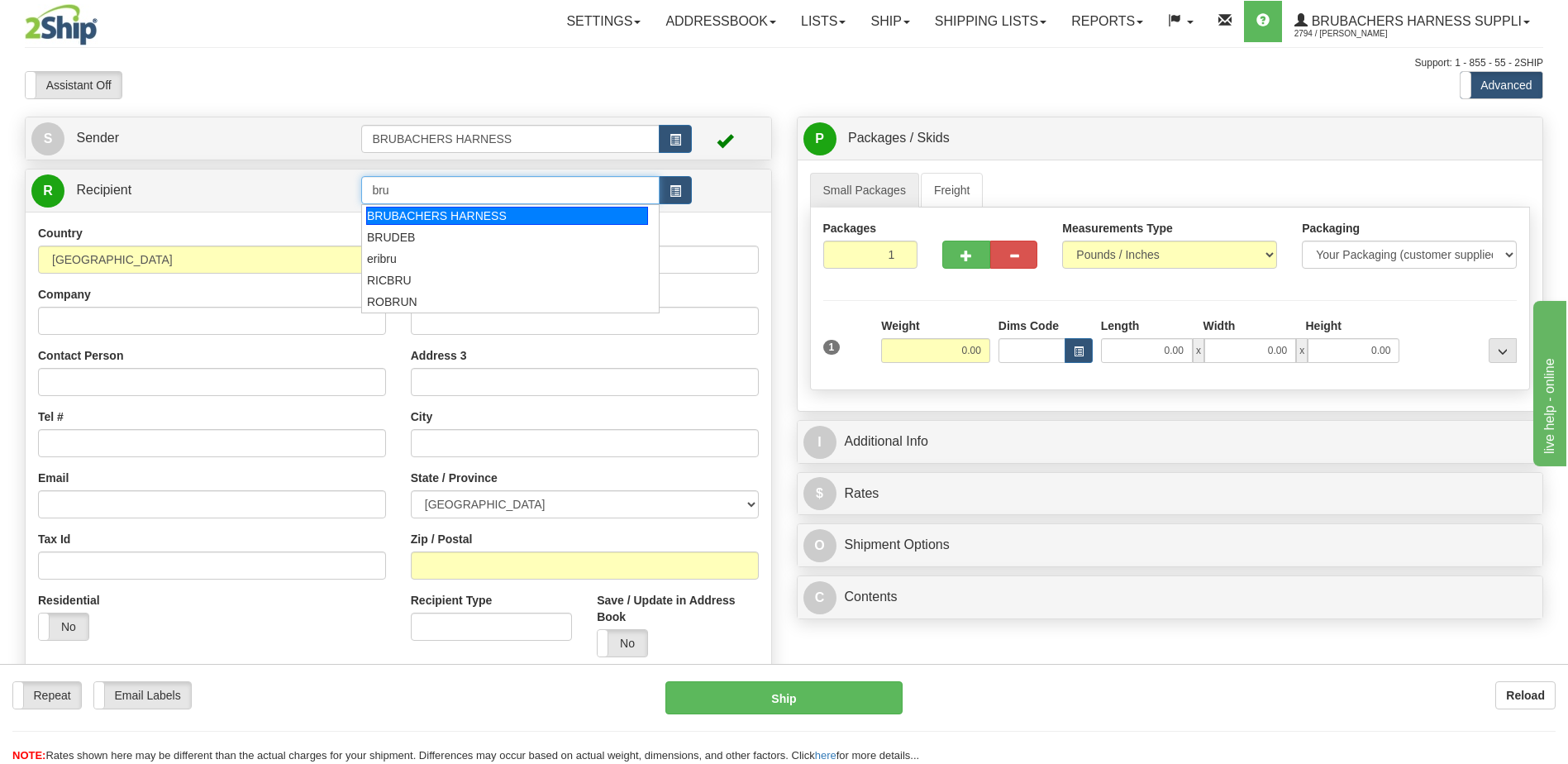
click at [438, 220] on div "BRUBACHERS HARNESS" at bounding box center [507, 216] width 282 height 18
type input "BRUBACHERS HARNESS"
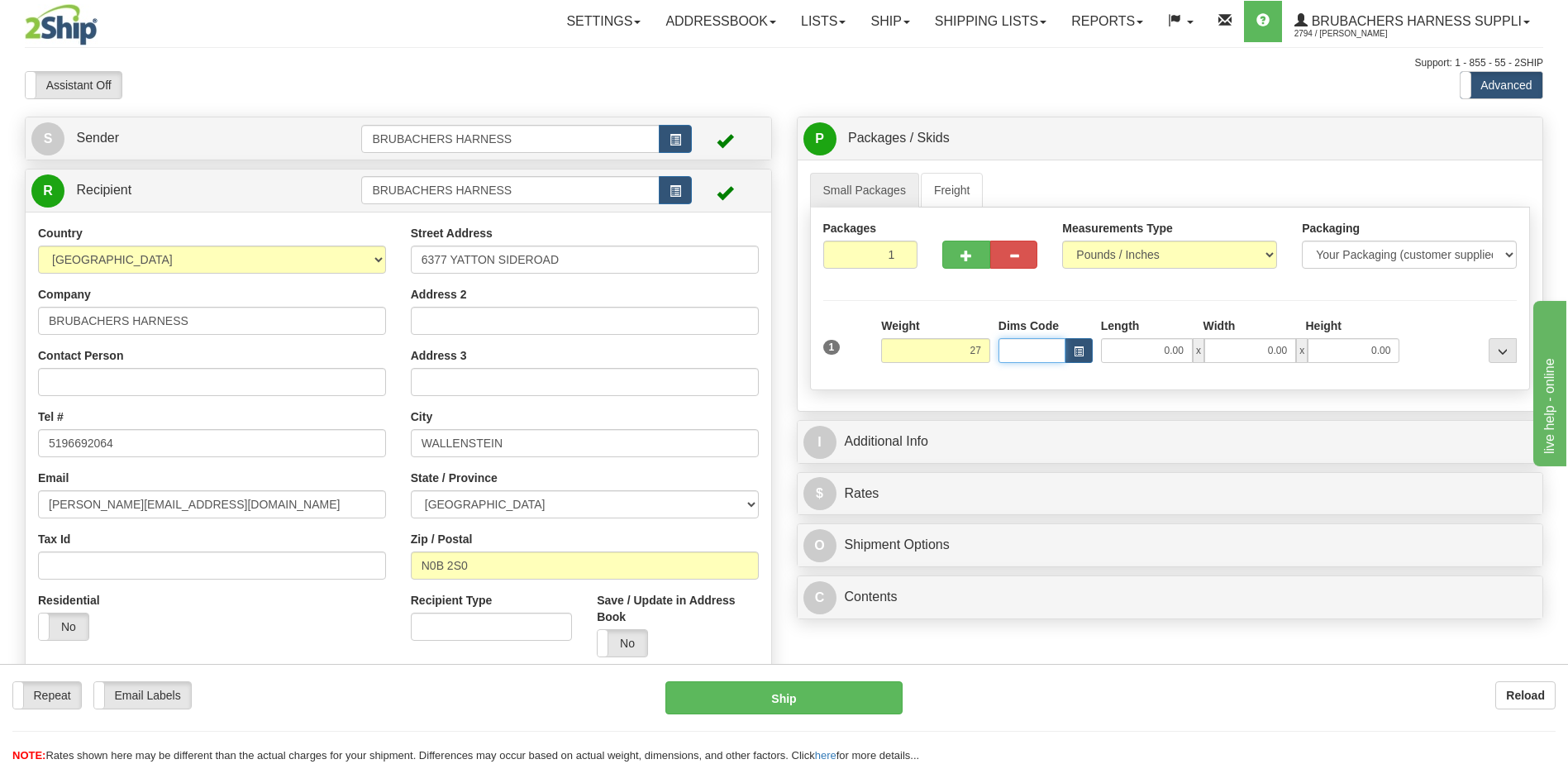
type input "27.00"
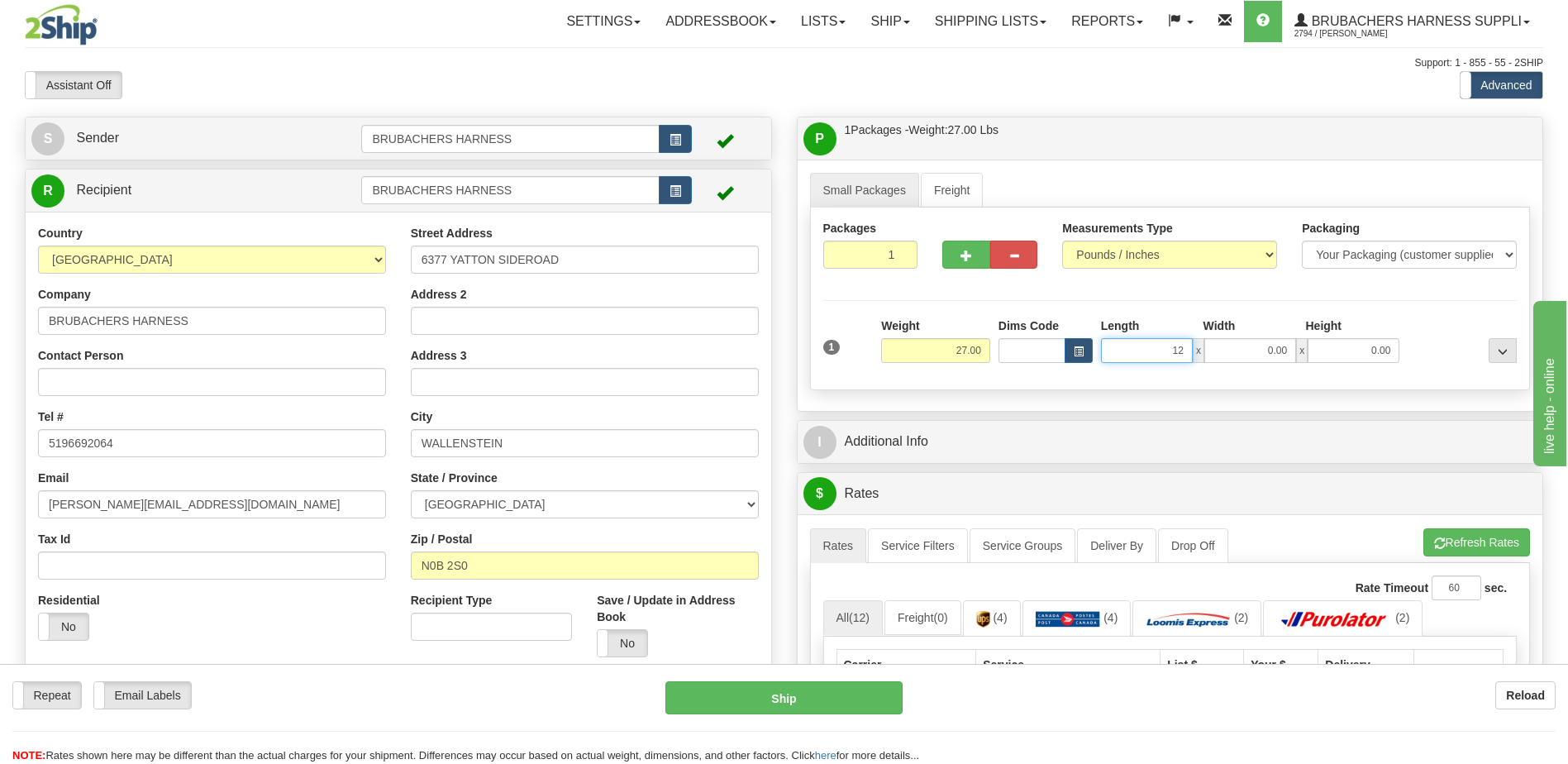
type input "12.00"
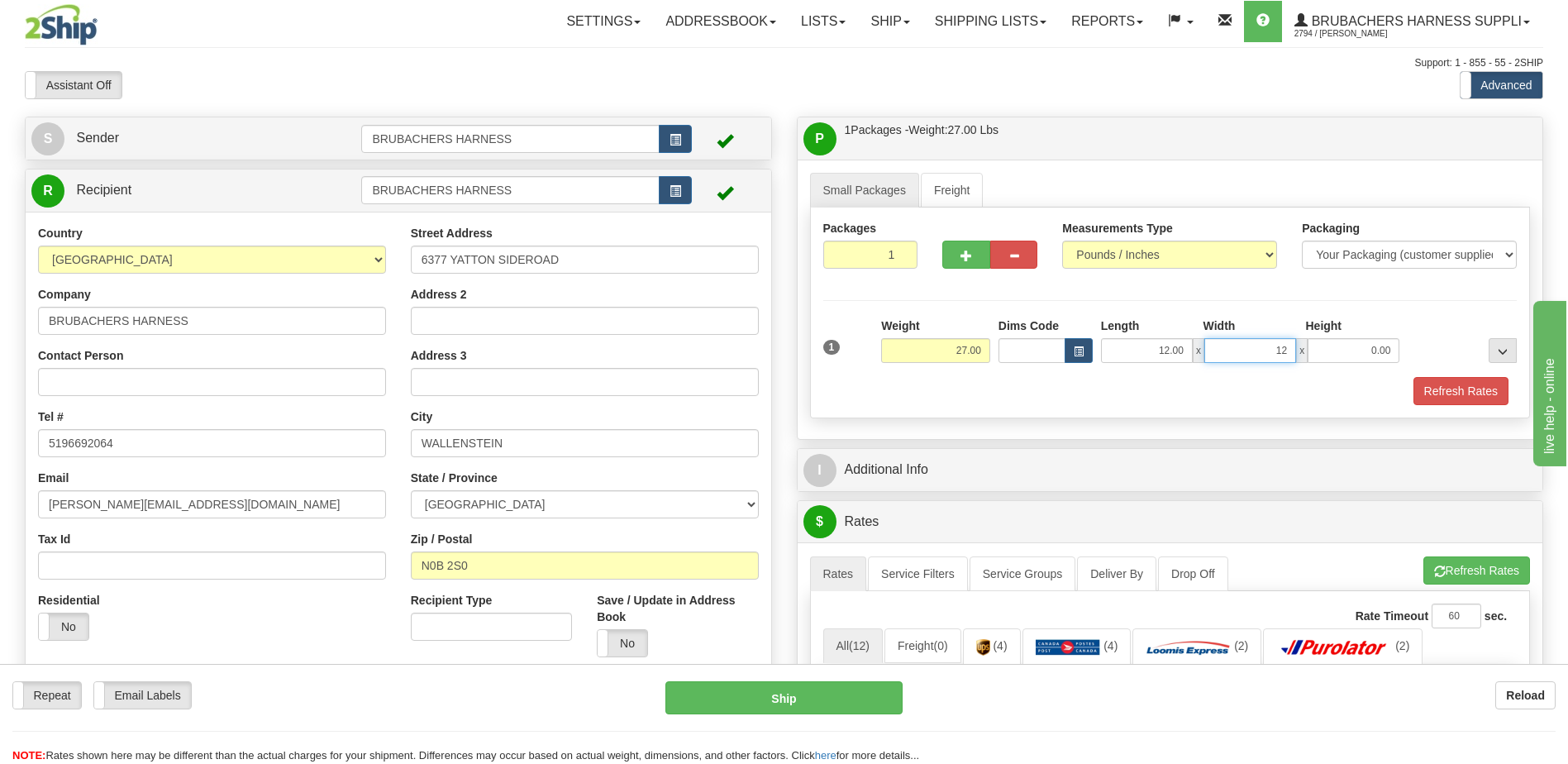
type input "12.00"
type input "27.00"
click at [960, 260] on button "button" at bounding box center [966, 254] width 47 height 28
radio input "true"
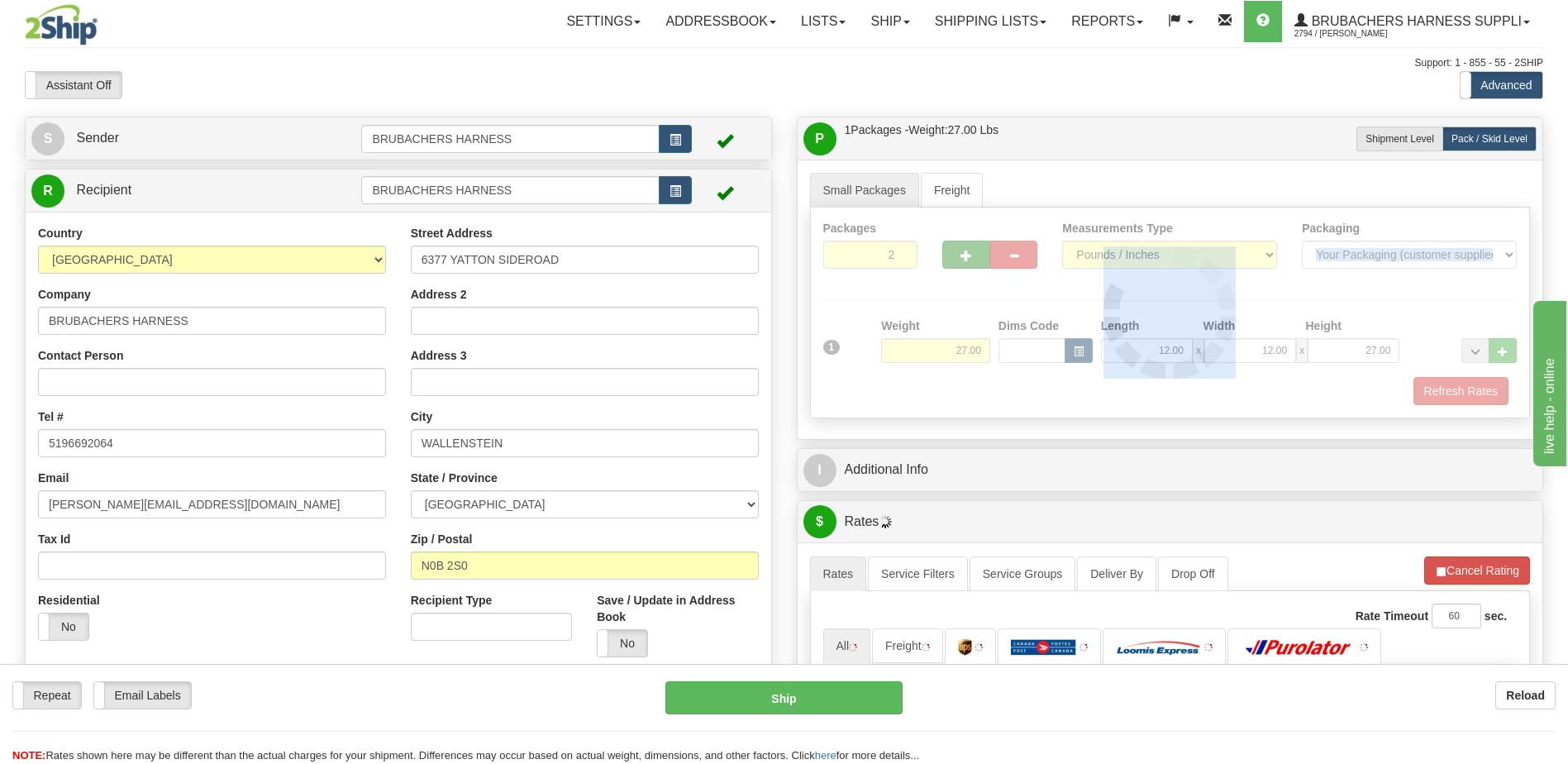
click at [960, 260] on div at bounding box center [1171, 312] width 719 height 210
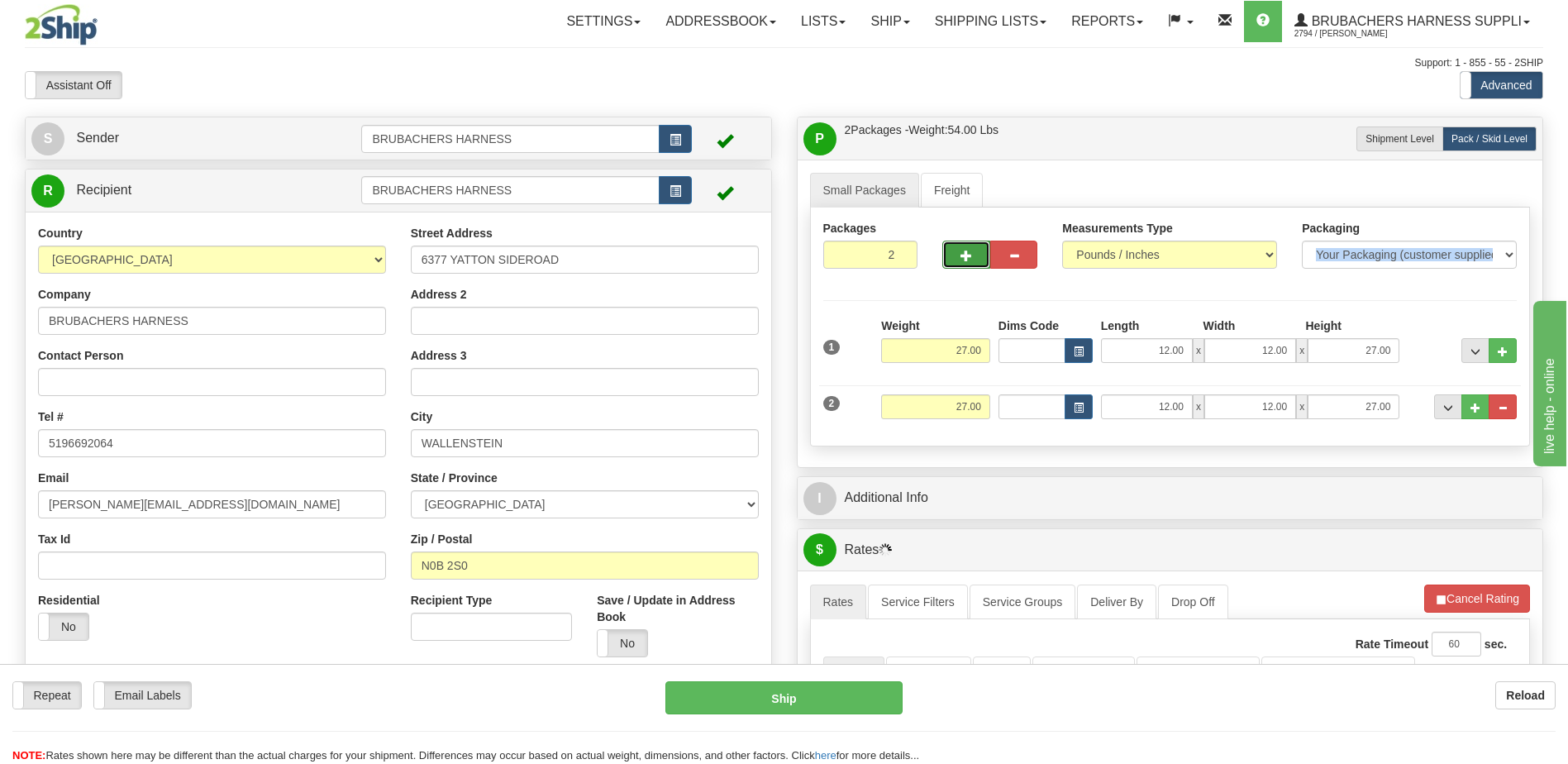
click at [960, 260] on button "button" at bounding box center [966, 254] width 47 height 28
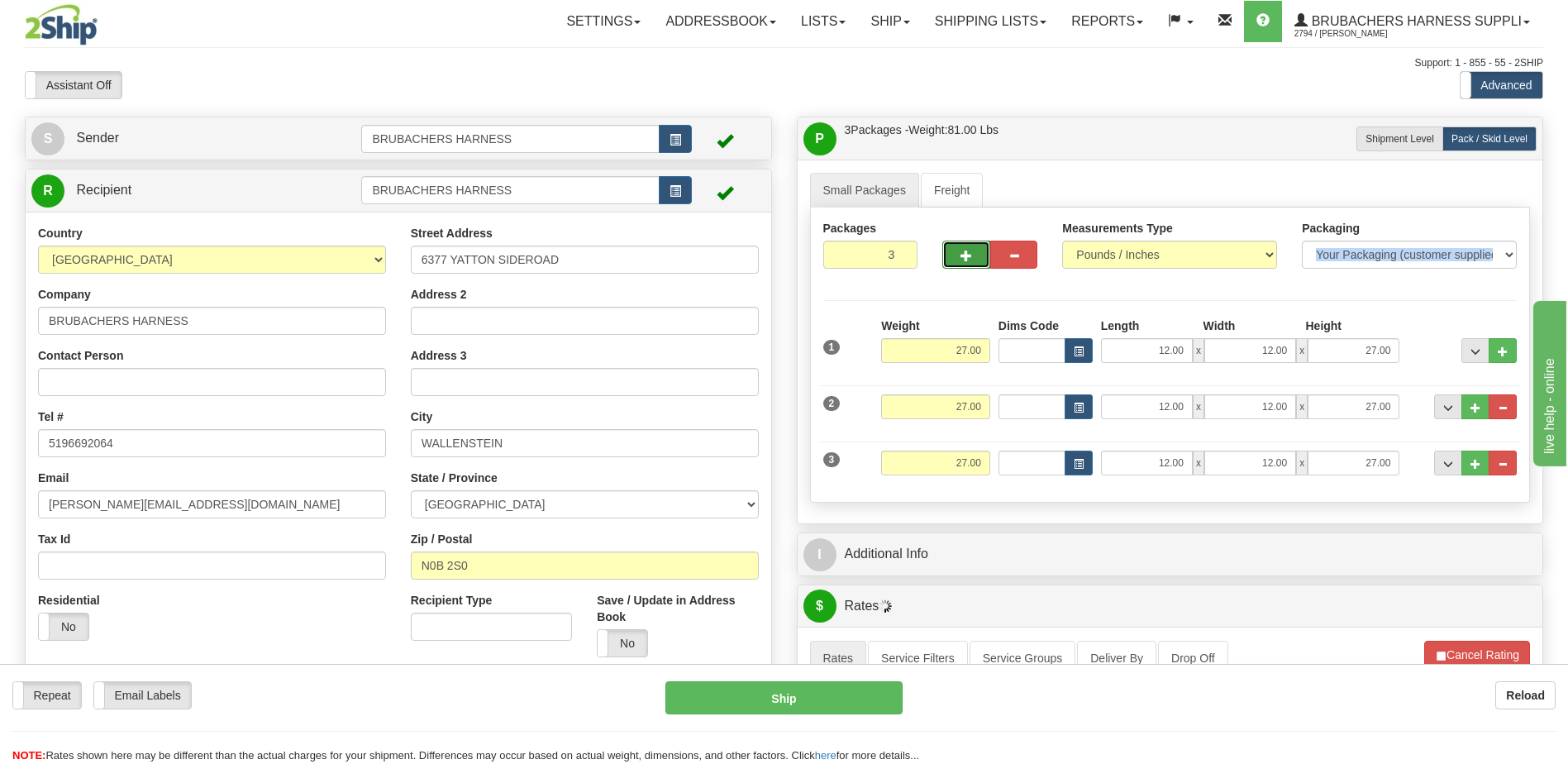
click at [960, 260] on button "button" at bounding box center [966, 254] width 47 height 28
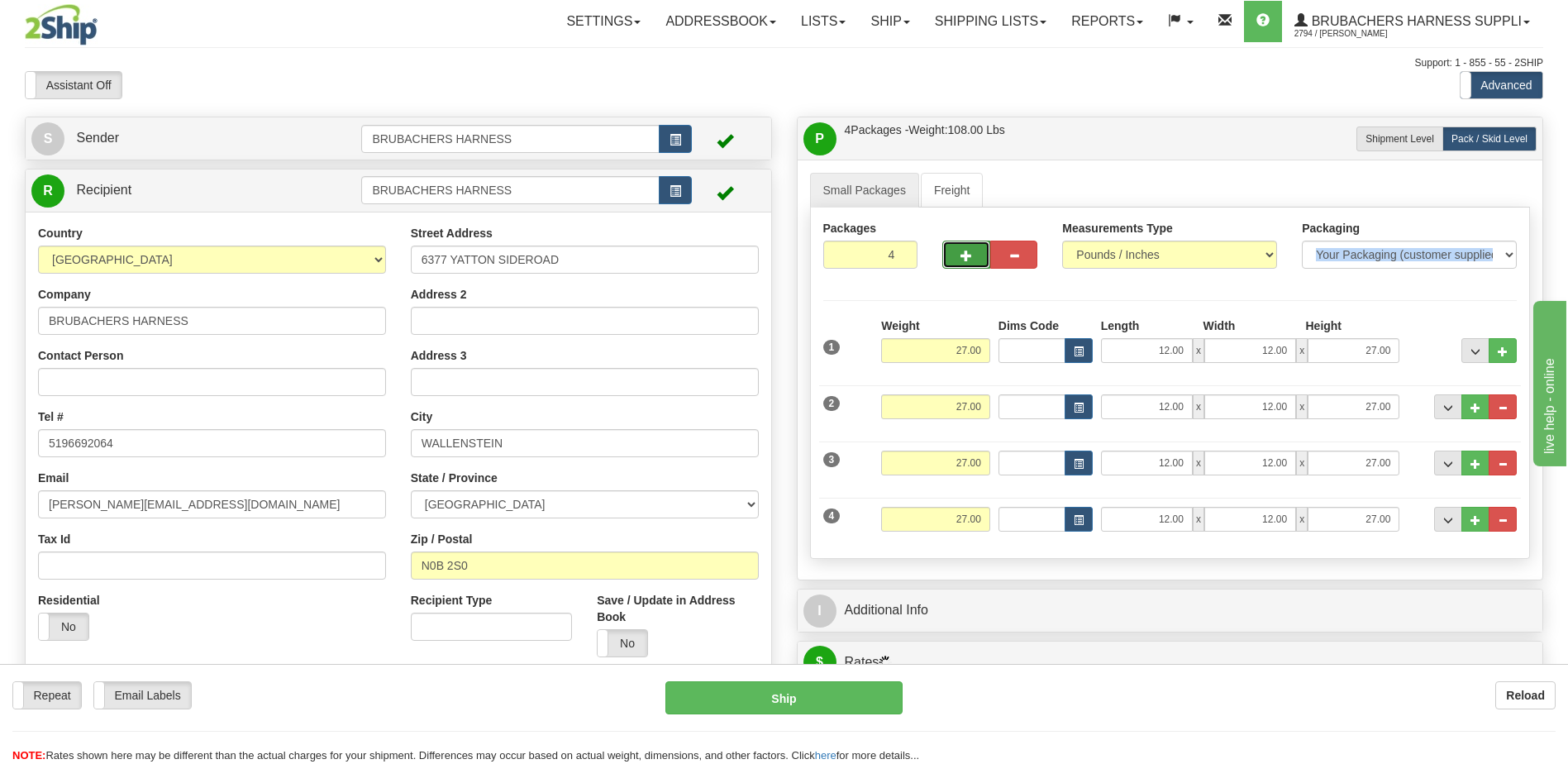
click at [960, 260] on button "button" at bounding box center [966, 254] width 47 height 28
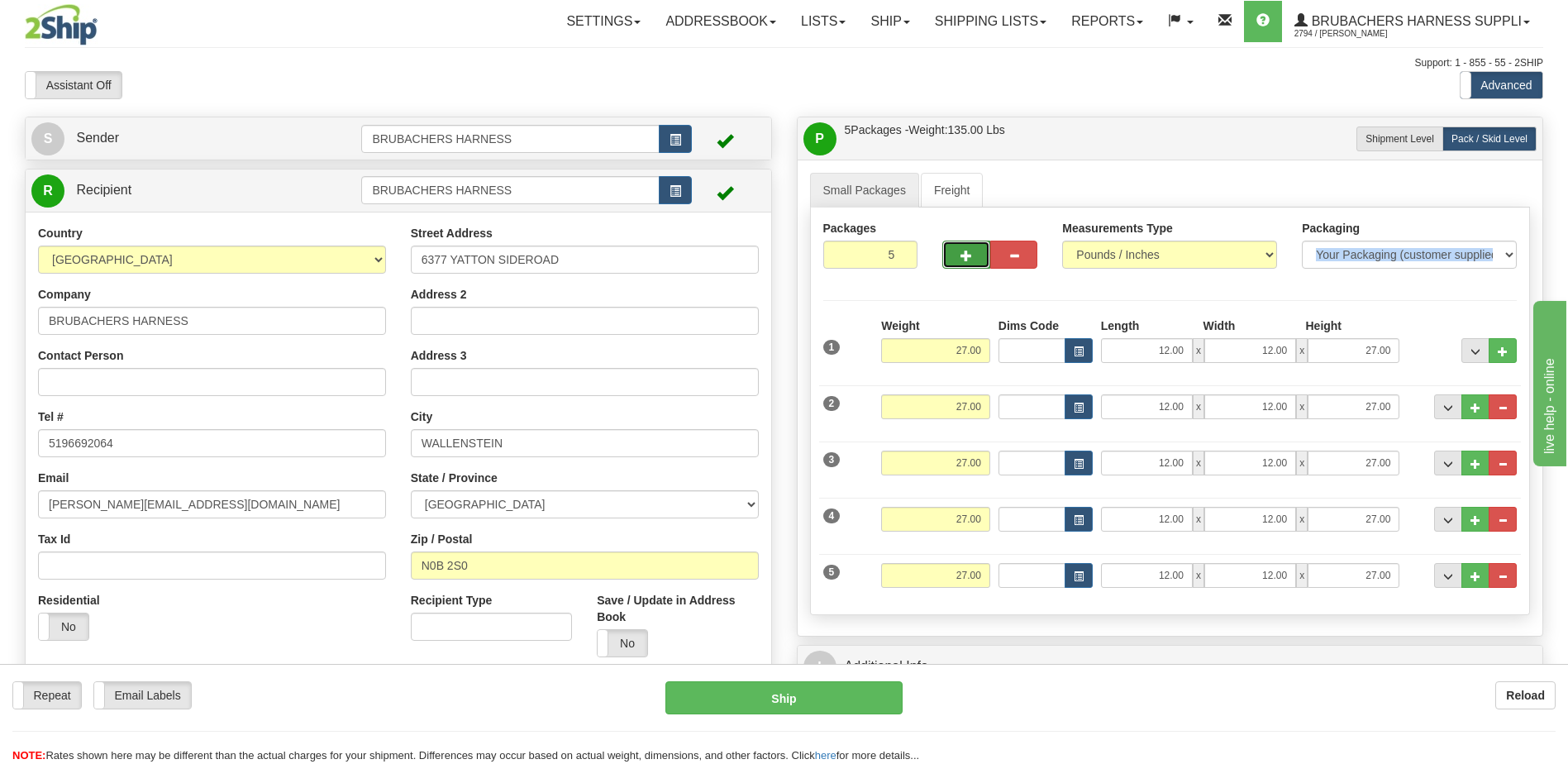
click at [960, 260] on button "button" at bounding box center [966, 254] width 47 height 28
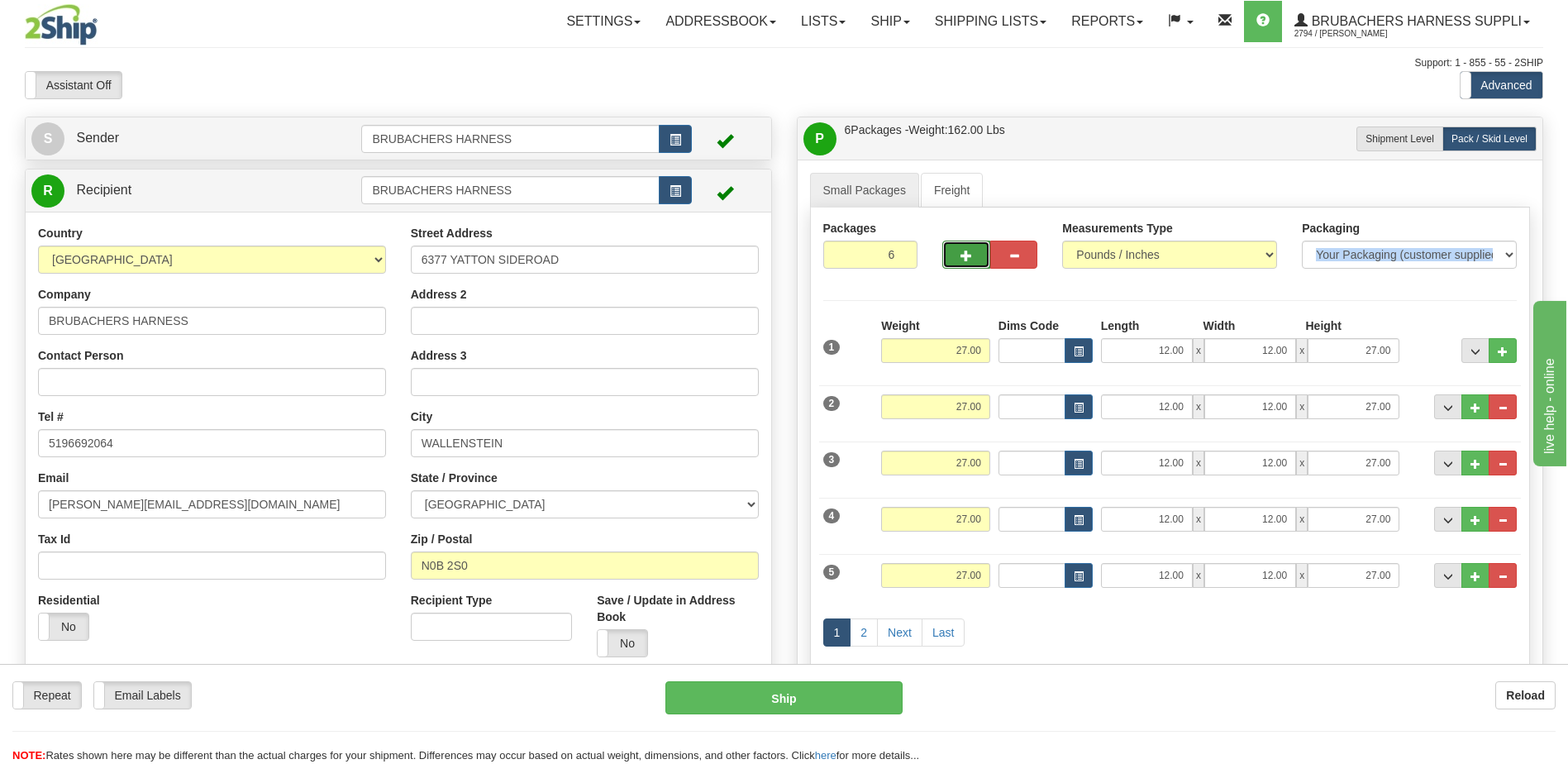
click at [960, 260] on button "button" at bounding box center [966, 254] width 47 height 28
type input "7"
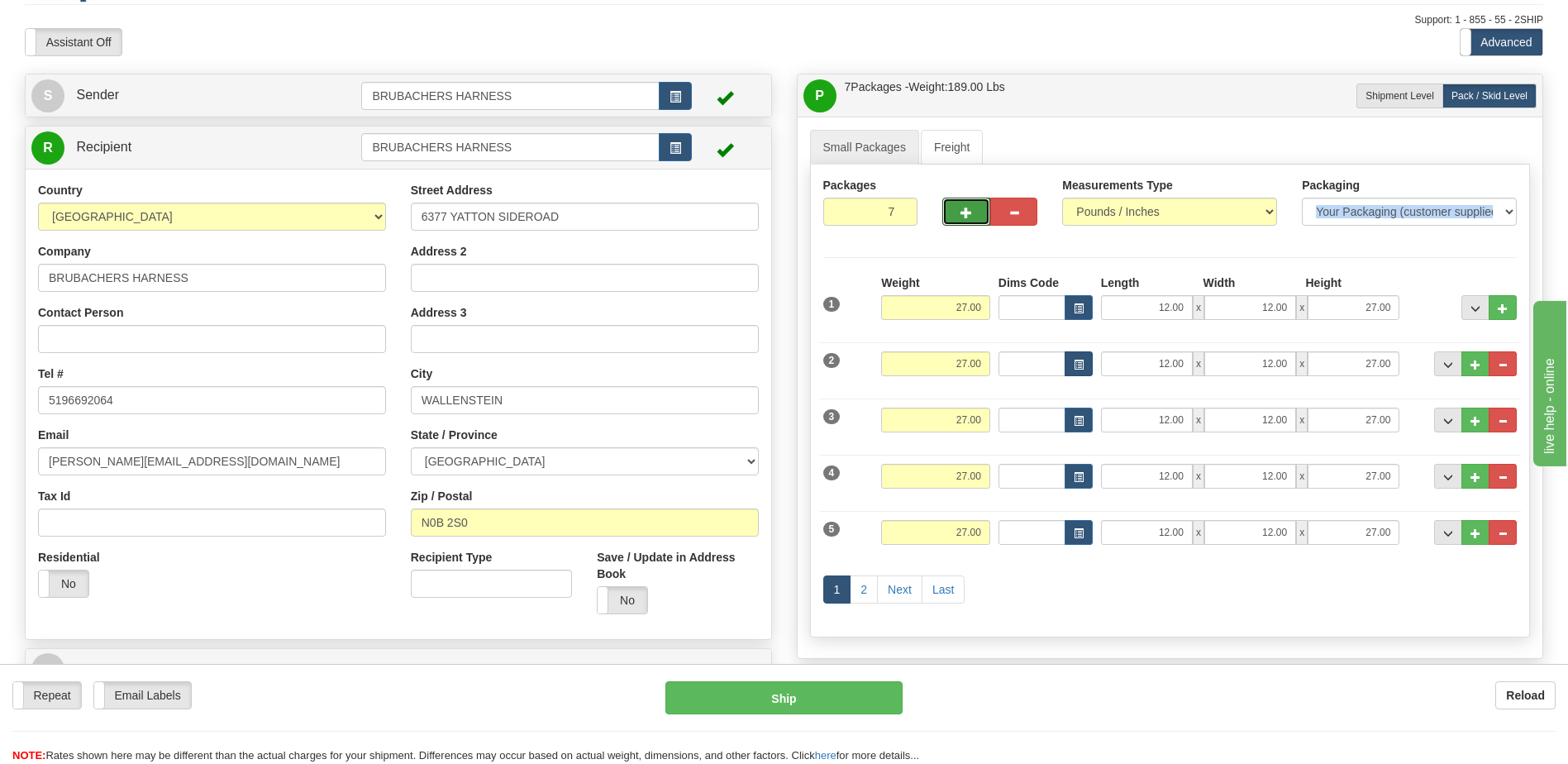
scroll to position [83, 0]
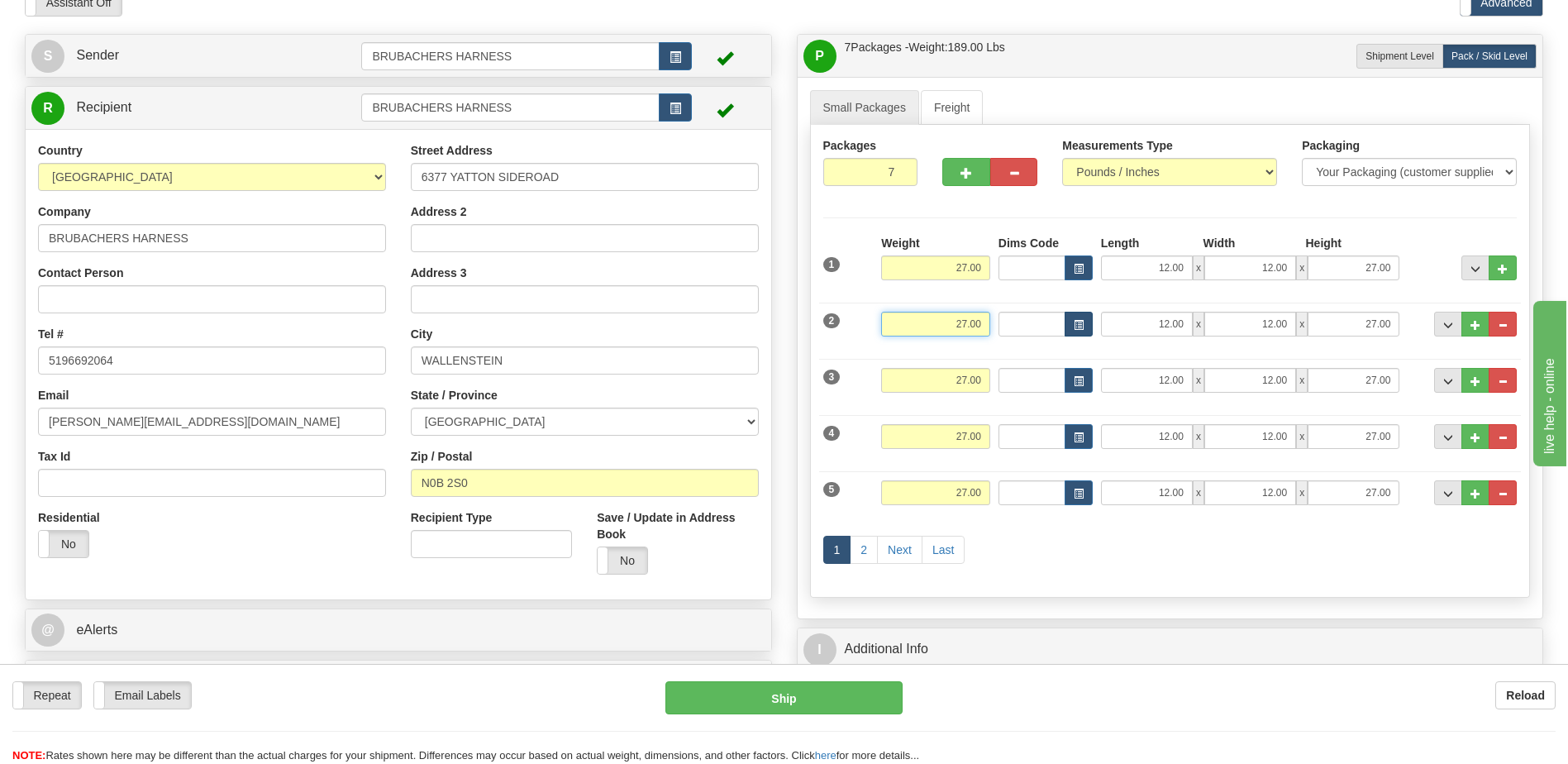
drag, startPoint x: 911, startPoint y: 324, endPoint x: 1084, endPoint y: 331, distance: 173.1
click at [1078, 330] on div "2 Weight 27.00 Dims Code Length Width Height" at bounding box center [1171, 321] width 703 height 56
type input "22.00"
type input "15.00"
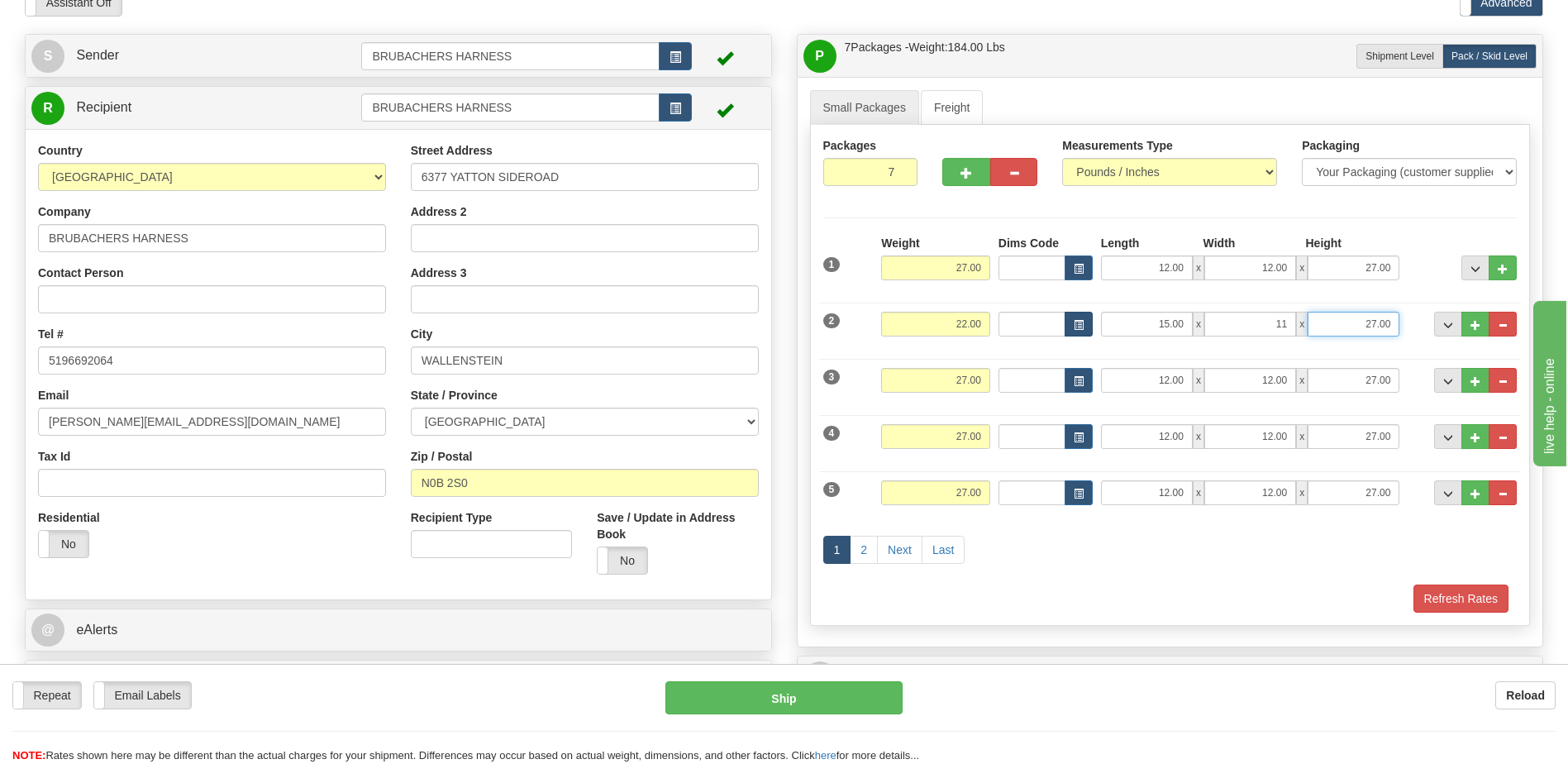
type input "11.00"
type input "15.00"
type input "22.00"
type input "15.00"
type input "11.00"
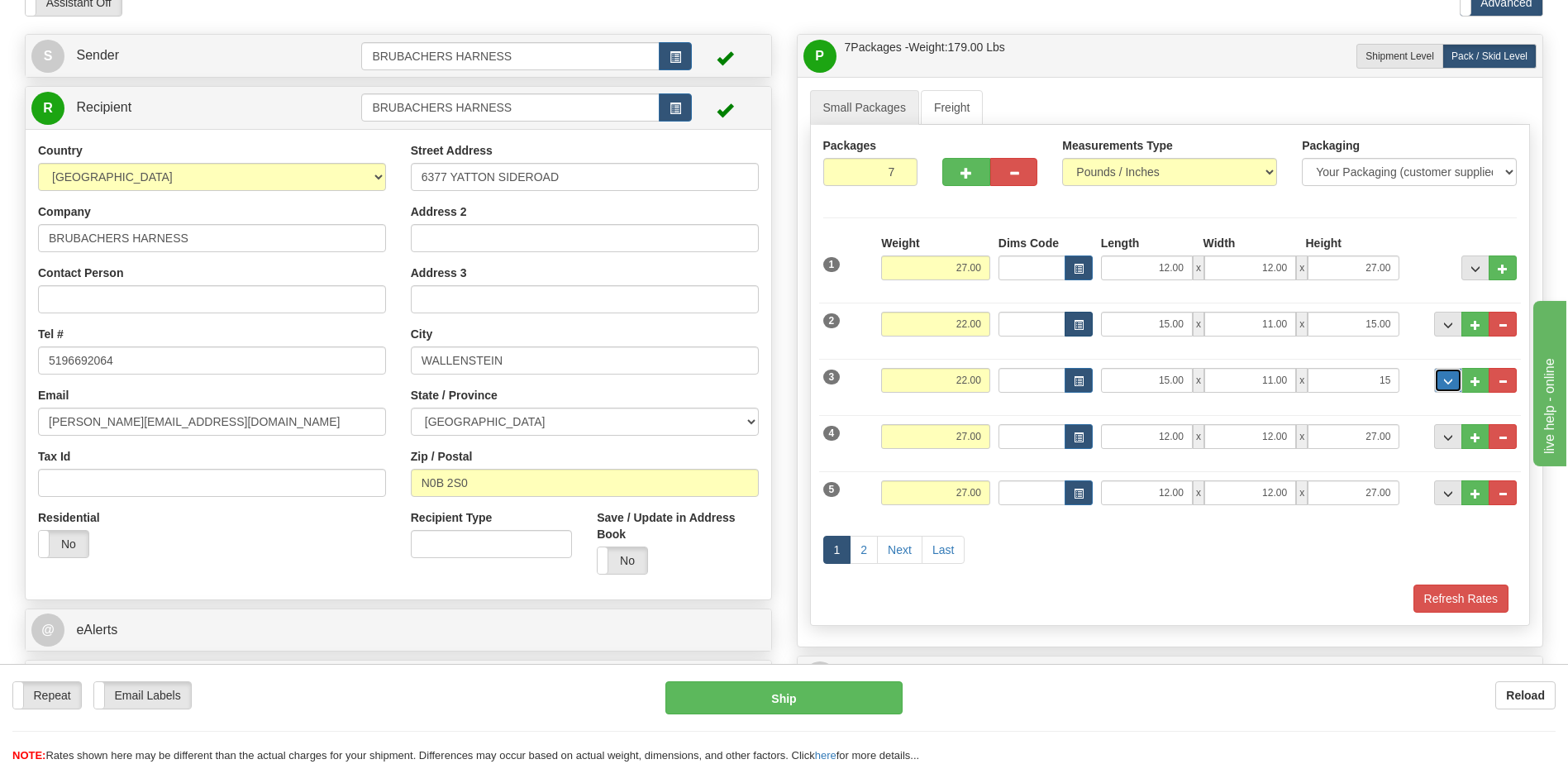
type input "15.00"
type input "27.00"
type input "15.00"
type input "11.00"
type input "15.00"
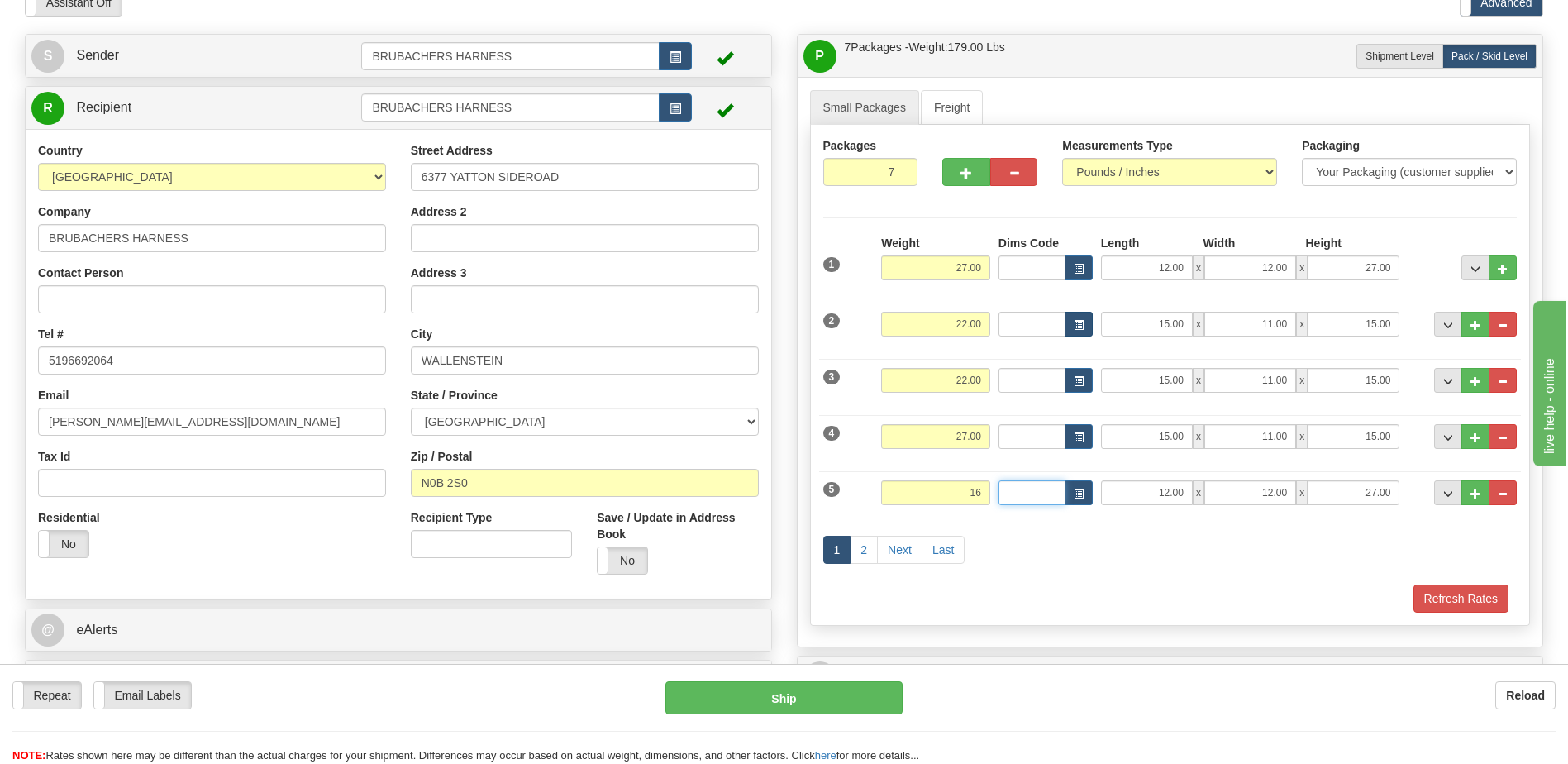
type input "16.00"
type input "15.00"
type input "11.00"
type input "15.00"
click at [891, 552] on link "Next" at bounding box center [900, 549] width 46 height 28
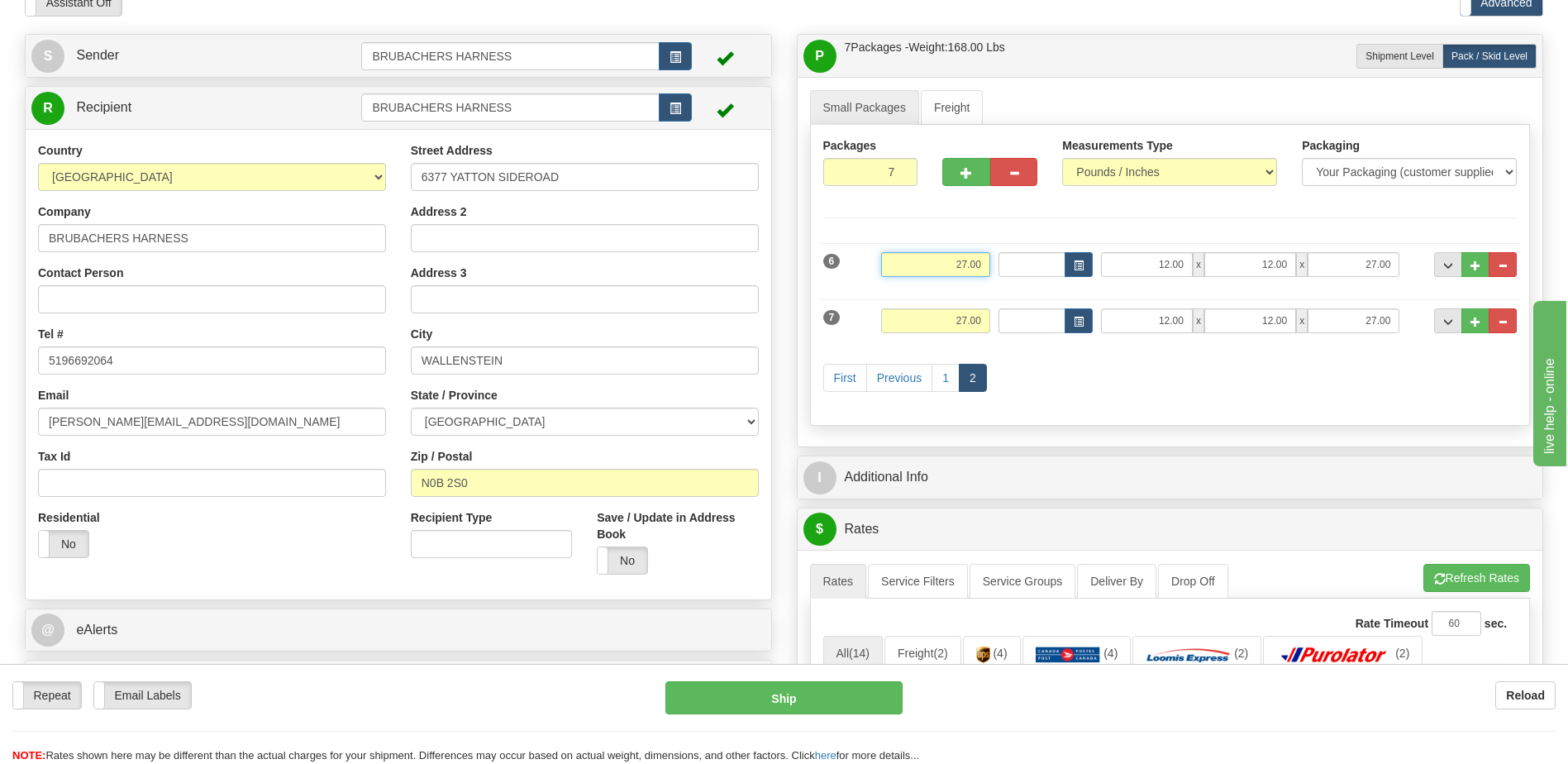
drag, startPoint x: 934, startPoint y: 262, endPoint x: 1120, endPoint y: 256, distance: 186.1
click at [1118, 256] on div "6 Weight 27.00 Dims Code Length Width Height" at bounding box center [1171, 262] width 703 height 56
type input "17.00"
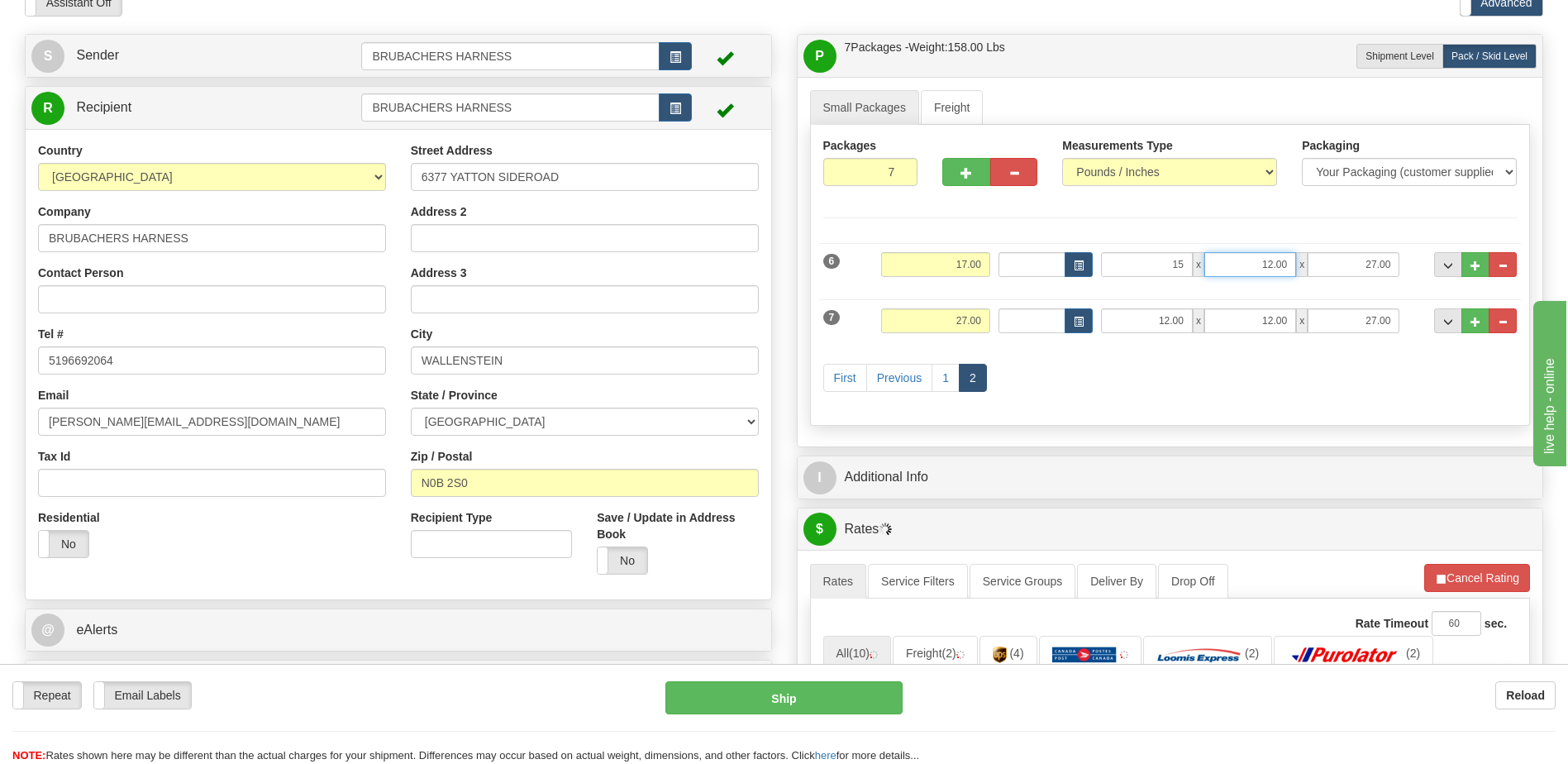
type input "15.00"
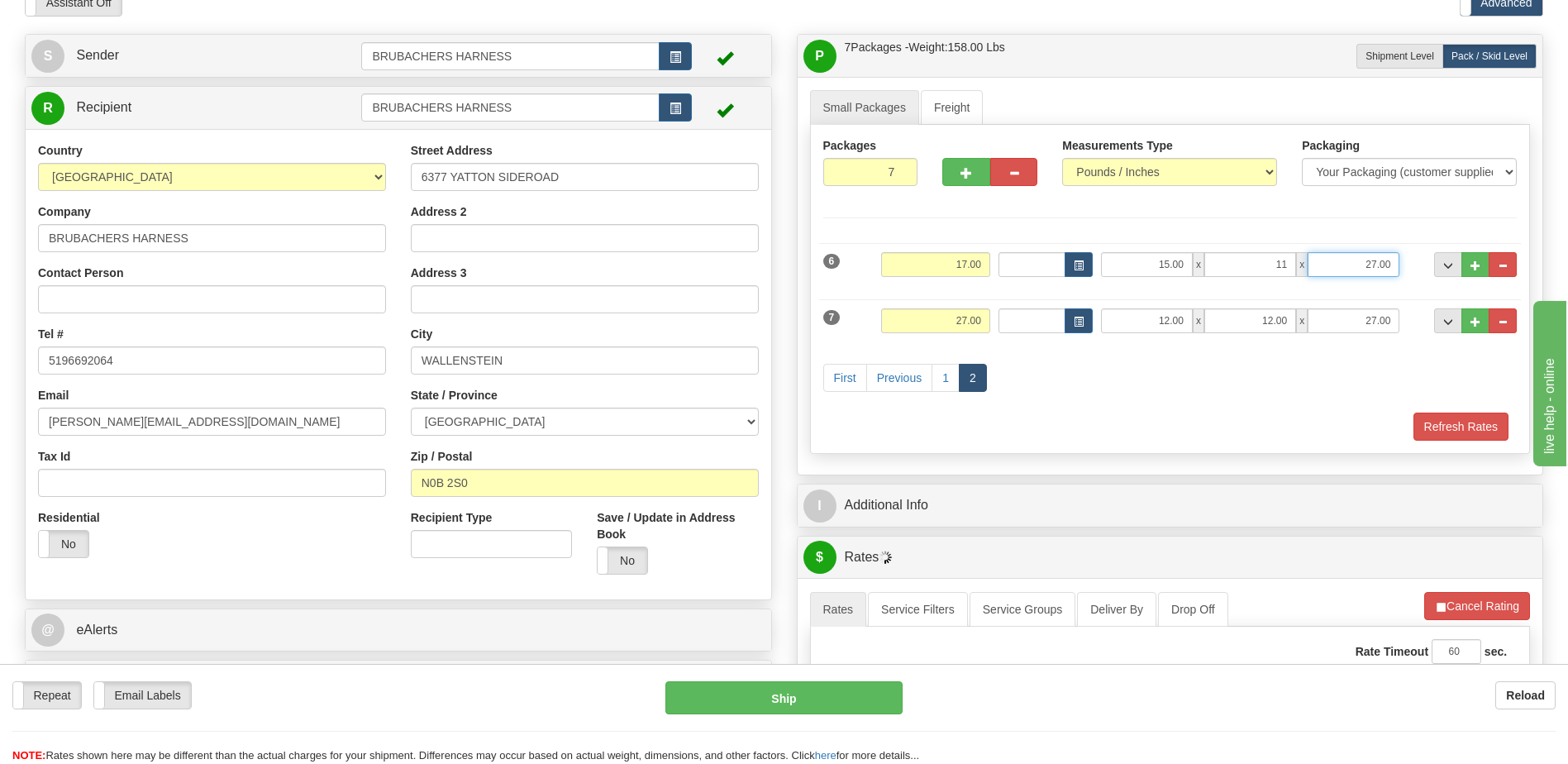
type input "11.00"
type input "15.00"
type input "17.00"
type input "15.00"
type input "11.00"
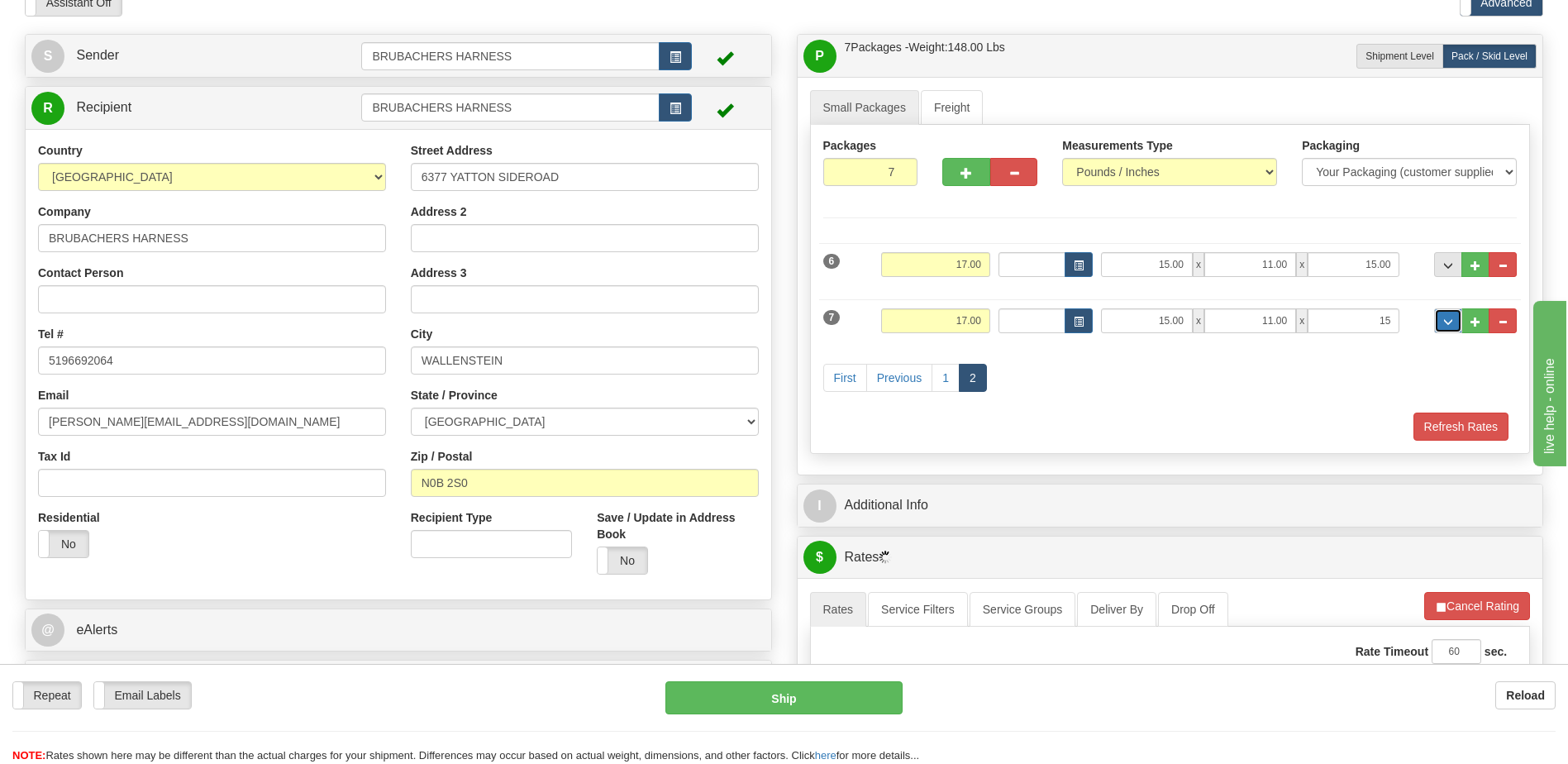
type input "15.00"
click at [1469, 430] on button "Refresh Rates" at bounding box center [1461, 426] width 95 height 28
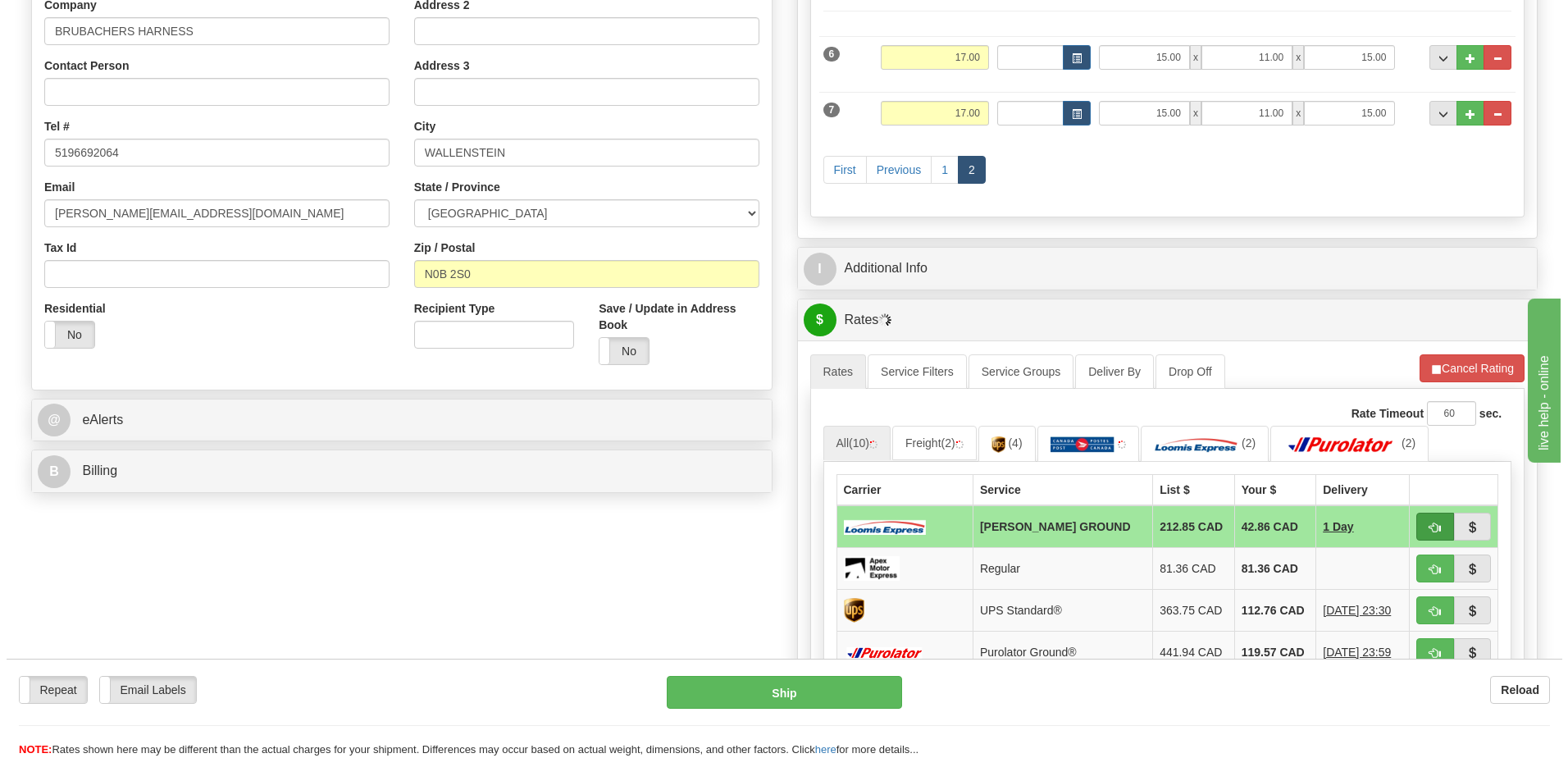
scroll to position [328, 0]
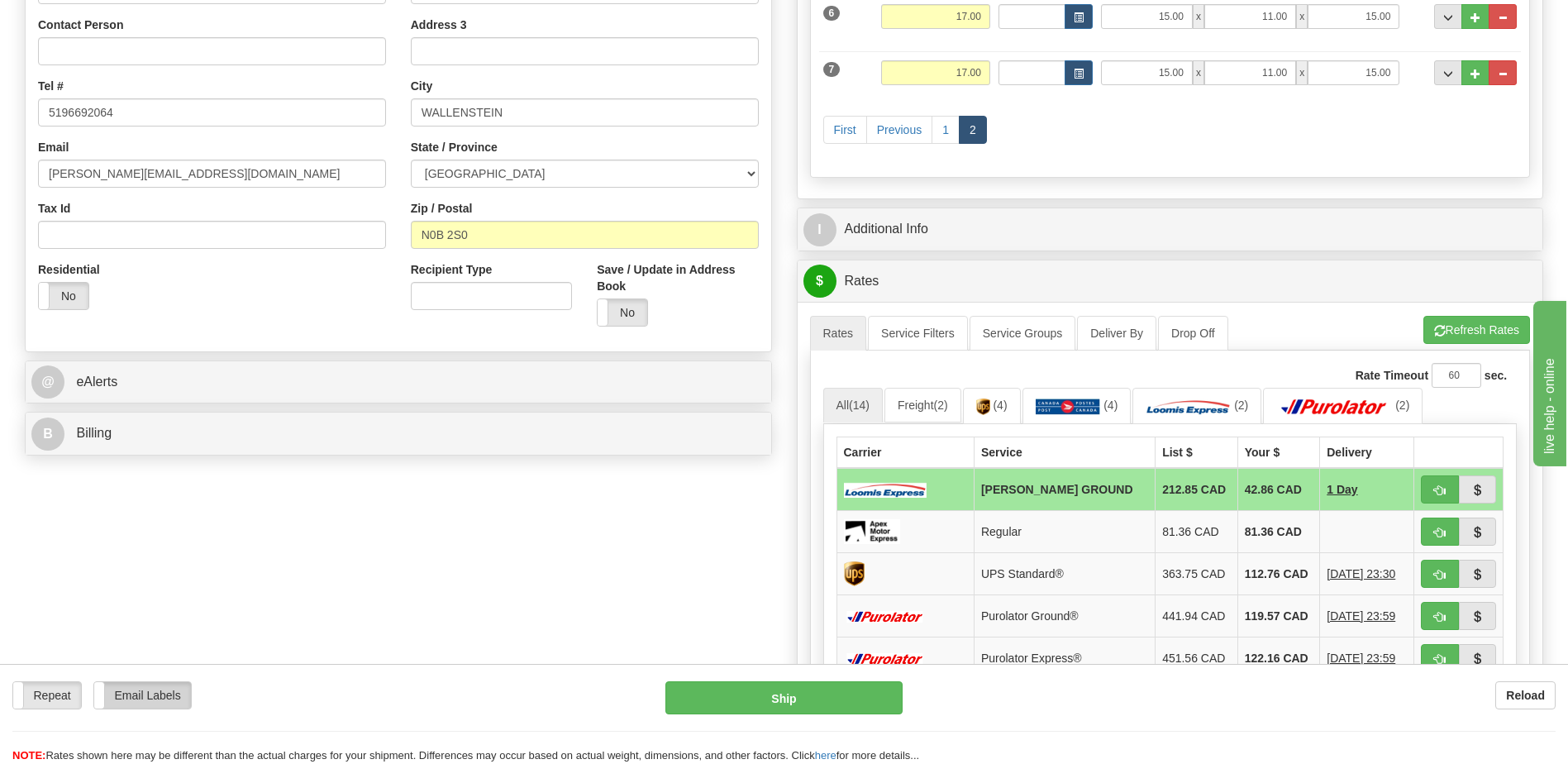
click at [139, 699] on label "Email Labels" at bounding box center [143, 695] width 97 height 26
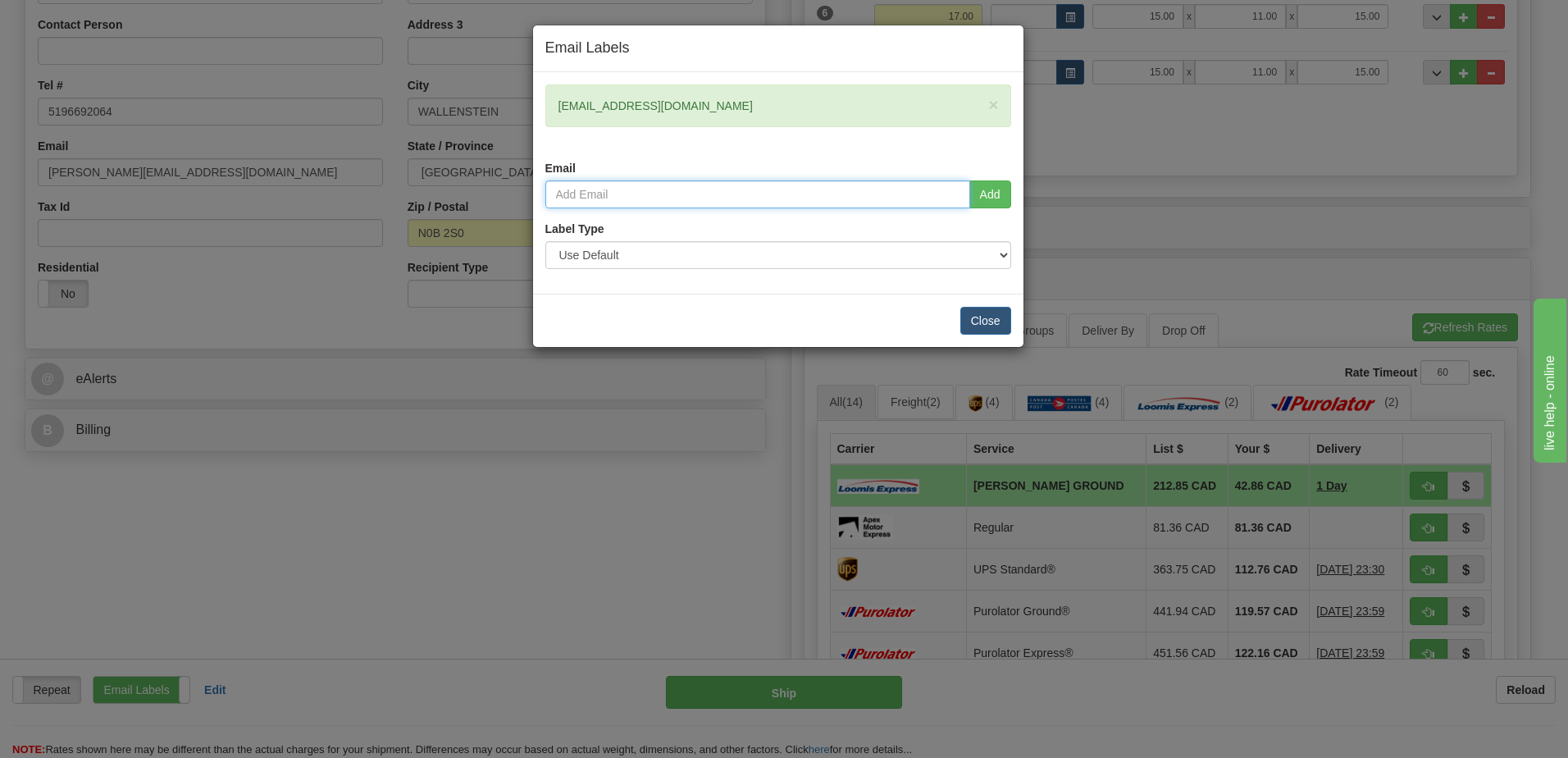
click at [611, 182] on input "email" at bounding box center [758, 194] width 425 height 28
type input "noah@brubachersharness.ca"
type input "Brubachers Harness"
click at [981, 320] on button "Close" at bounding box center [985, 321] width 51 height 28
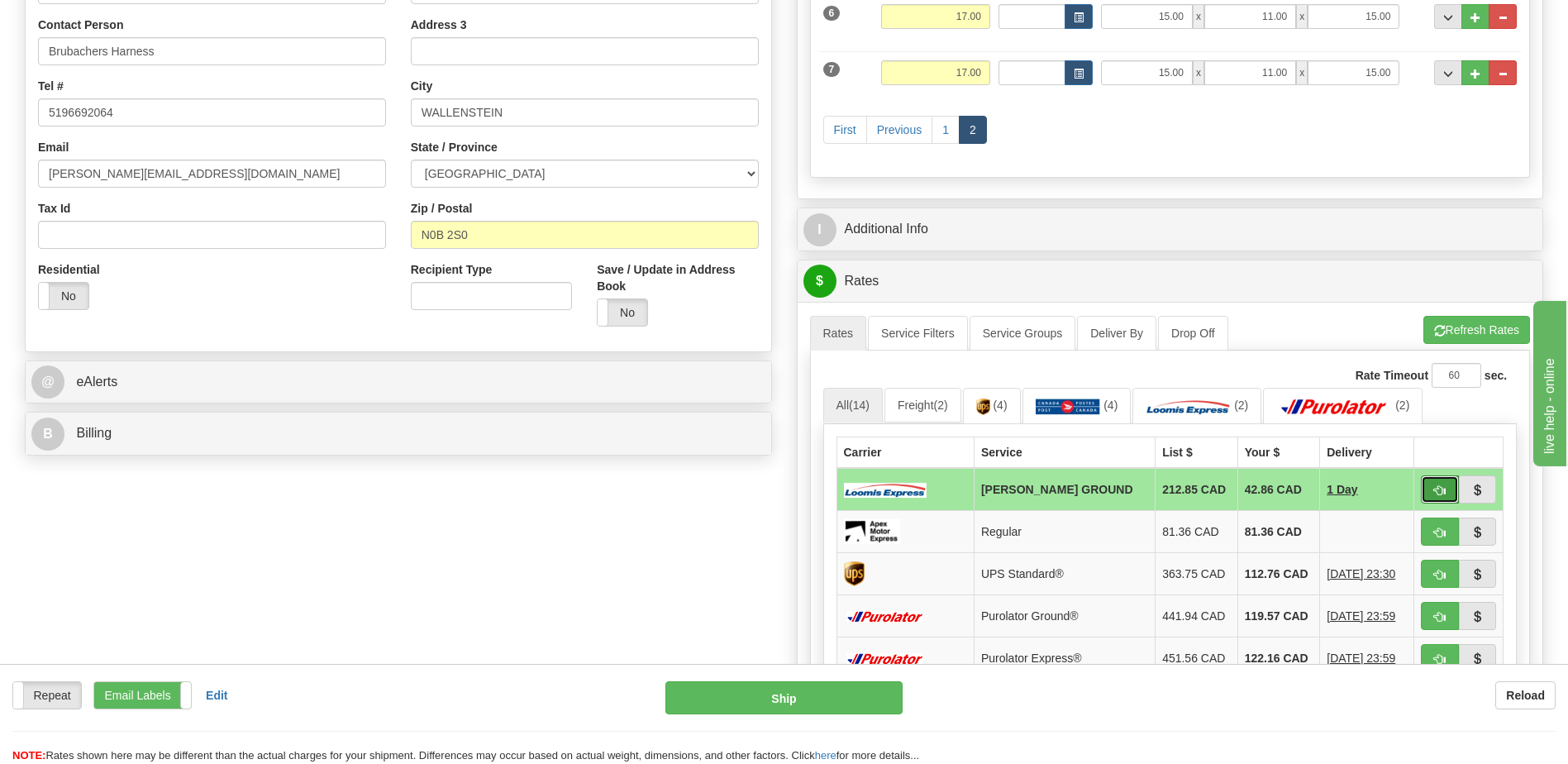
click at [1436, 490] on span "button" at bounding box center [1440, 491] width 12 height 11
type input "DD"
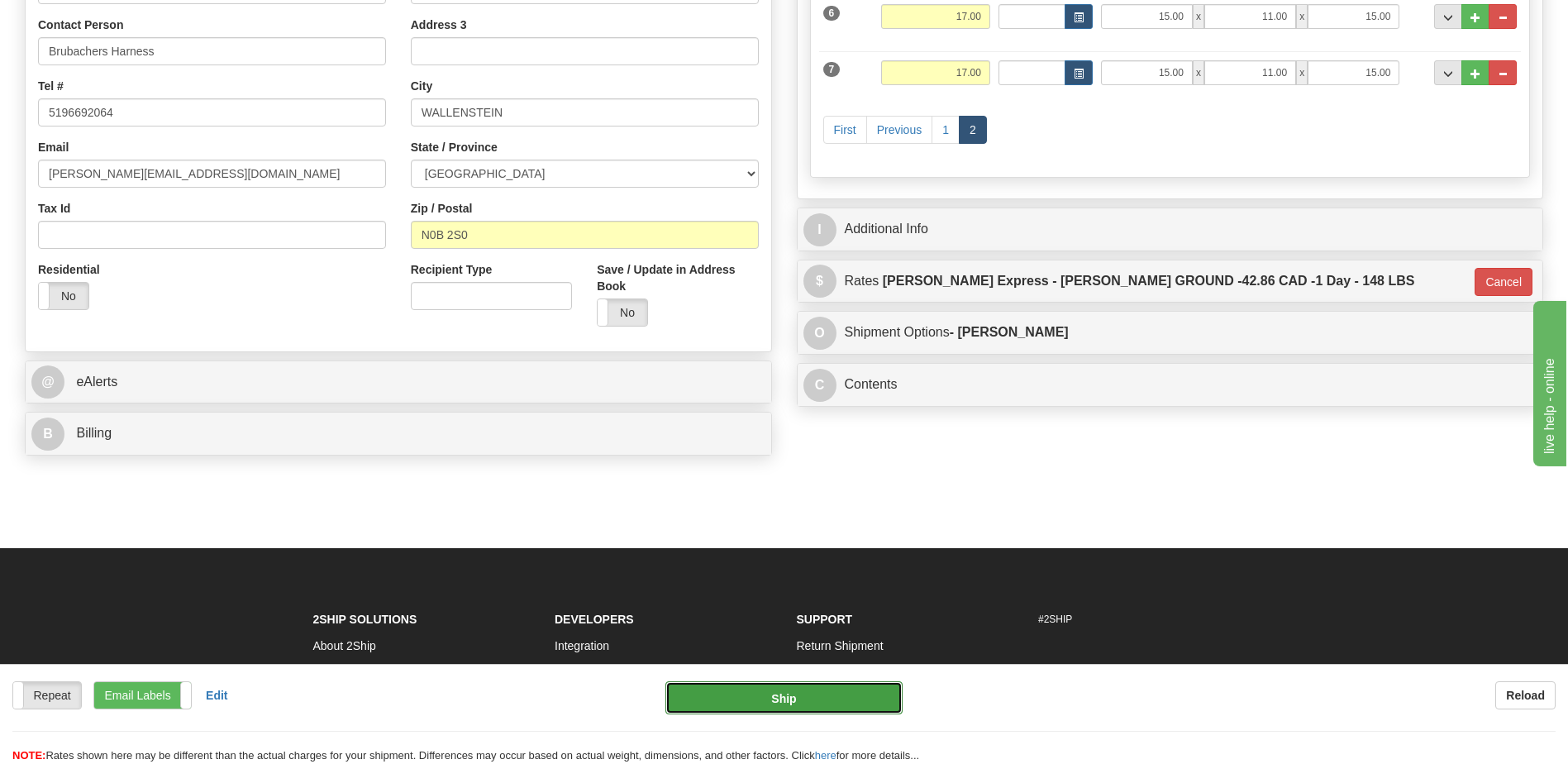
click at [797, 693] on button "Ship" at bounding box center [784, 698] width 237 height 33
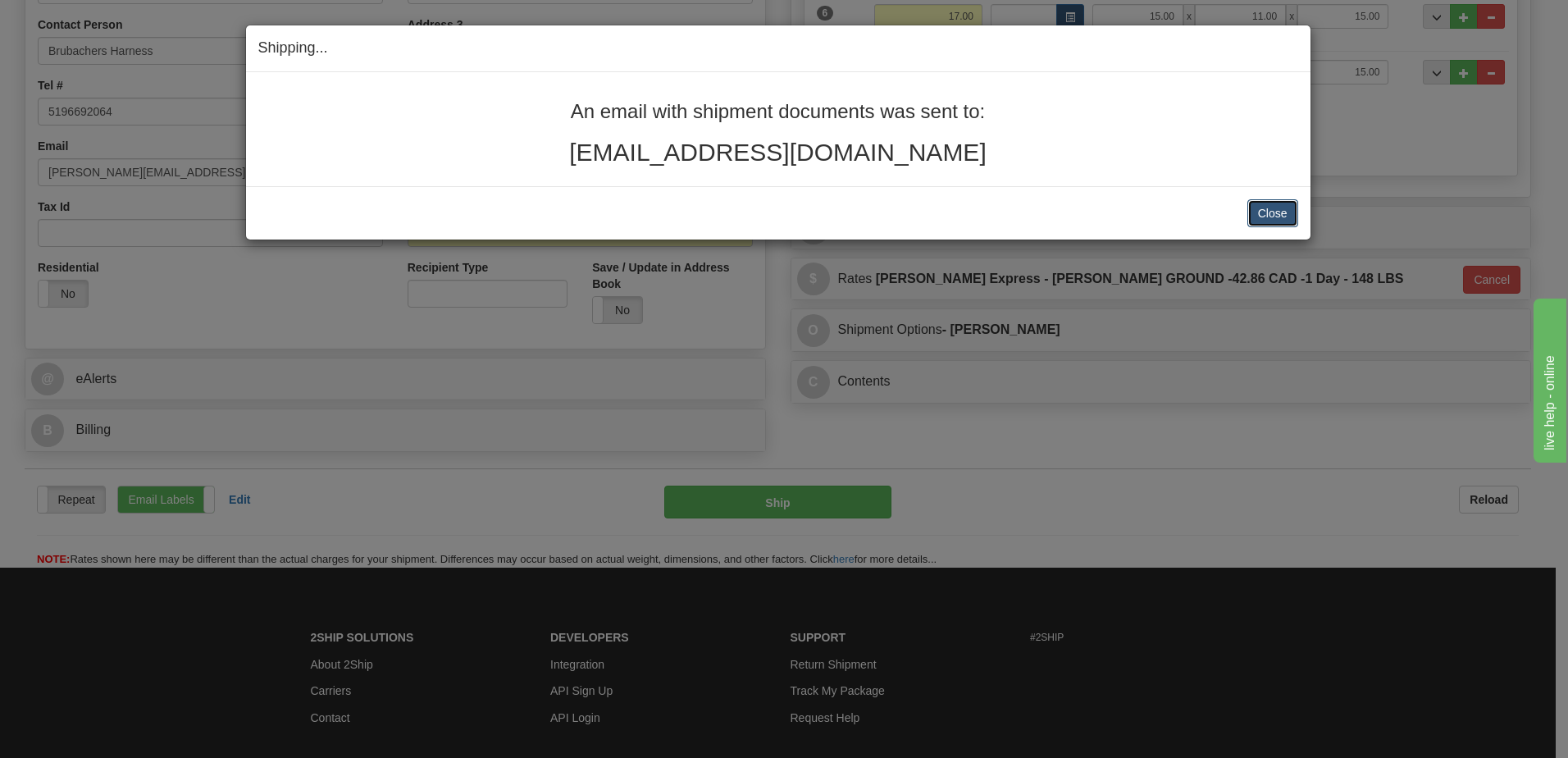
click at [1274, 215] on button "Close" at bounding box center [1273, 213] width 51 height 28
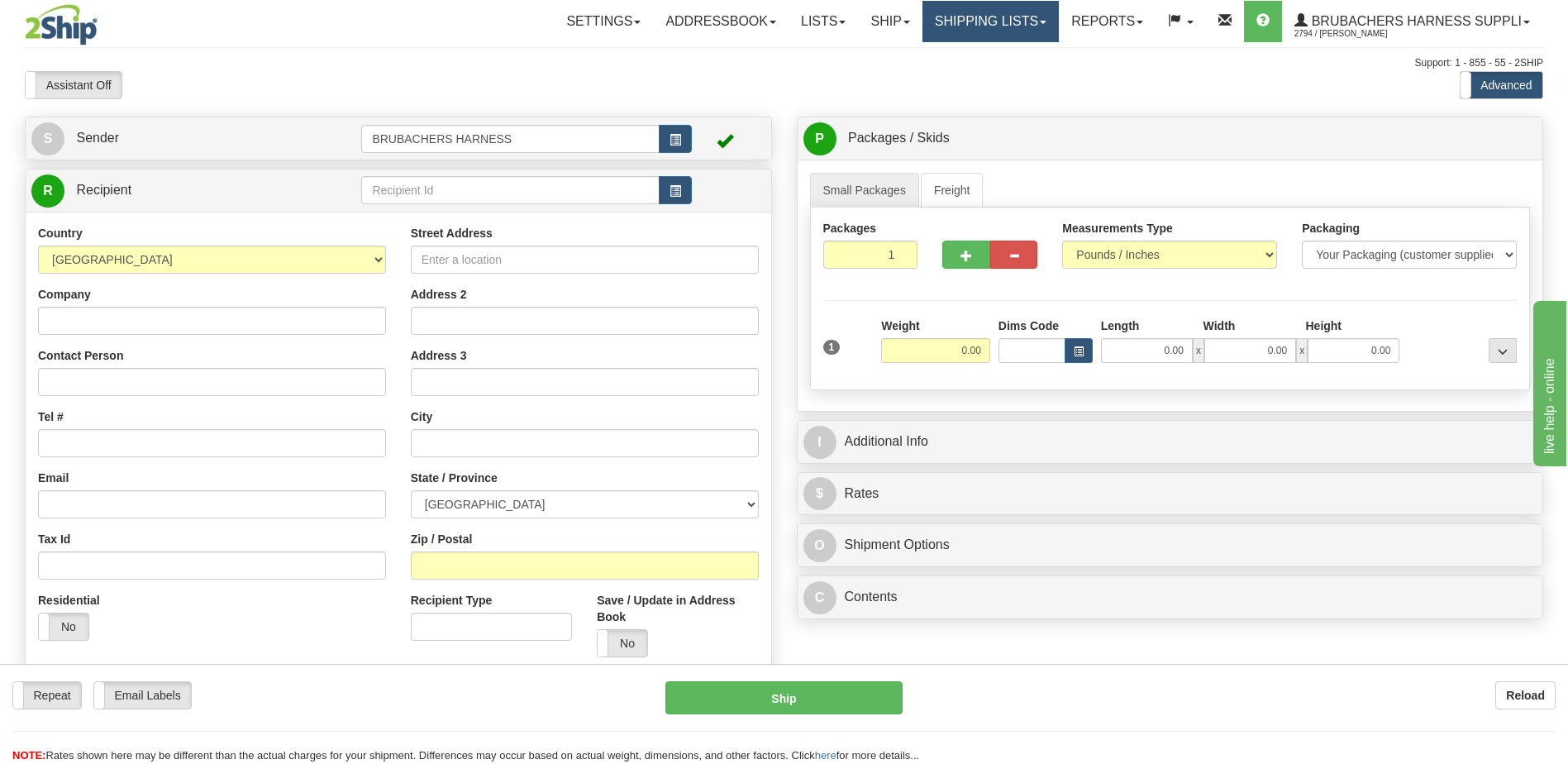
click at [1020, 34] on link "Shipping lists" at bounding box center [991, 21] width 137 height 41
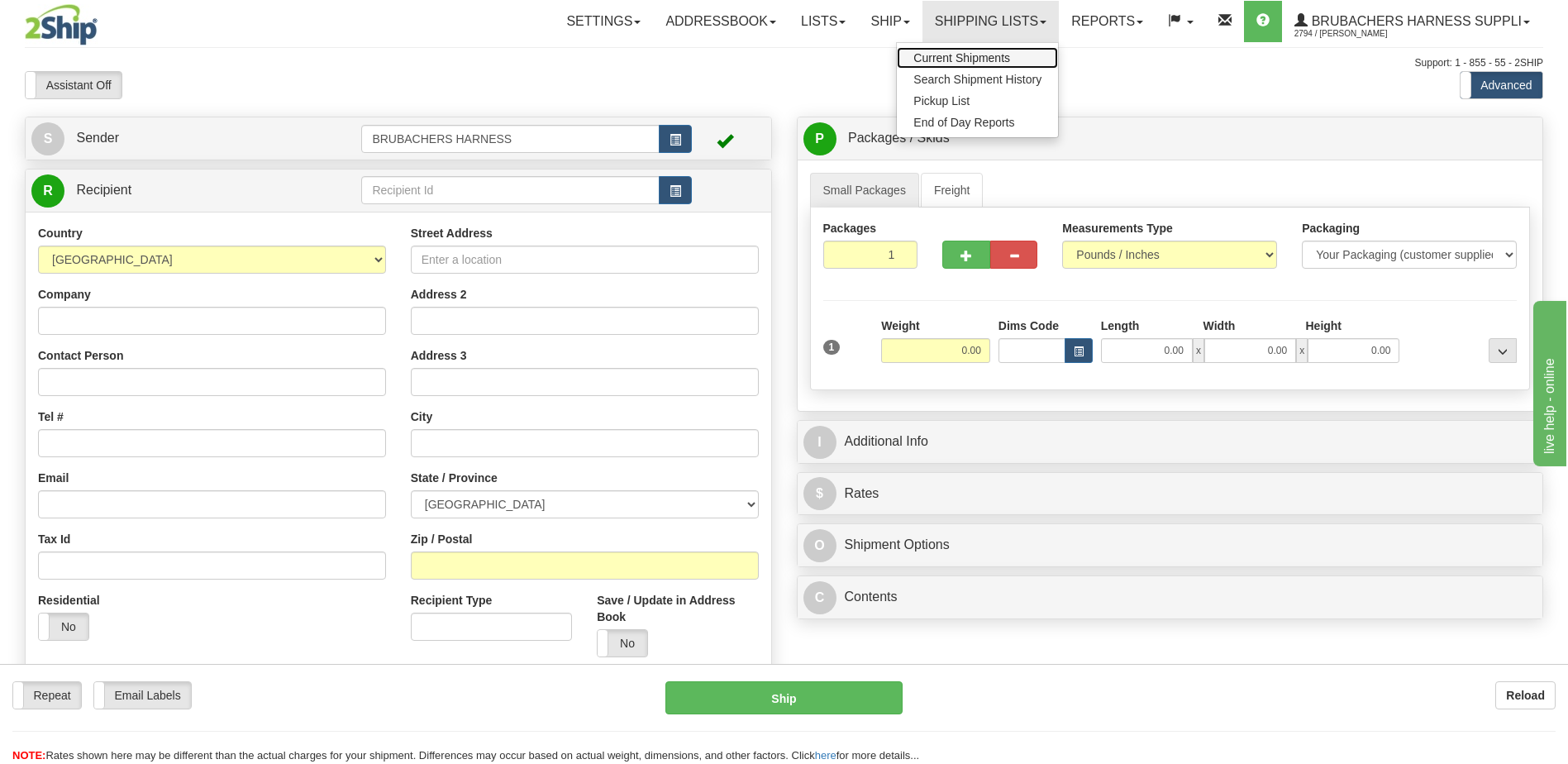
click at [966, 57] on span "Current Shipments" at bounding box center [962, 57] width 97 height 14
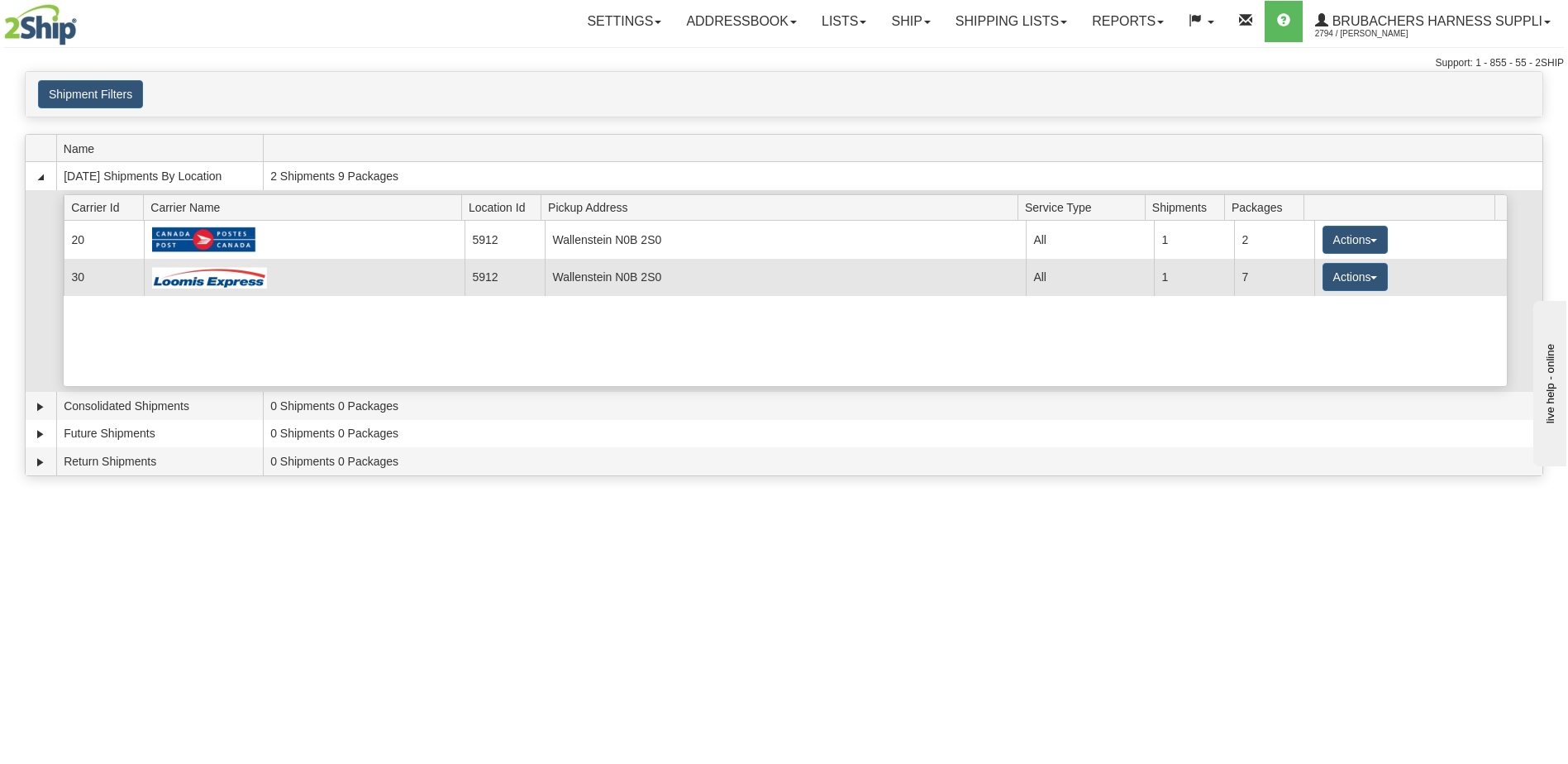
click at [175, 274] on img at bounding box center [209, 277] width 115 height 23
click at [247, 280] on img at bounding box center [209, 277] width 115 height 23
click at [1360, 269] on button "Actions" at bounding box center [1356, 277] width 66 height 28
click at [1298, 317] on link "Details" at bounding box center [1320, 309] width 132 height 22
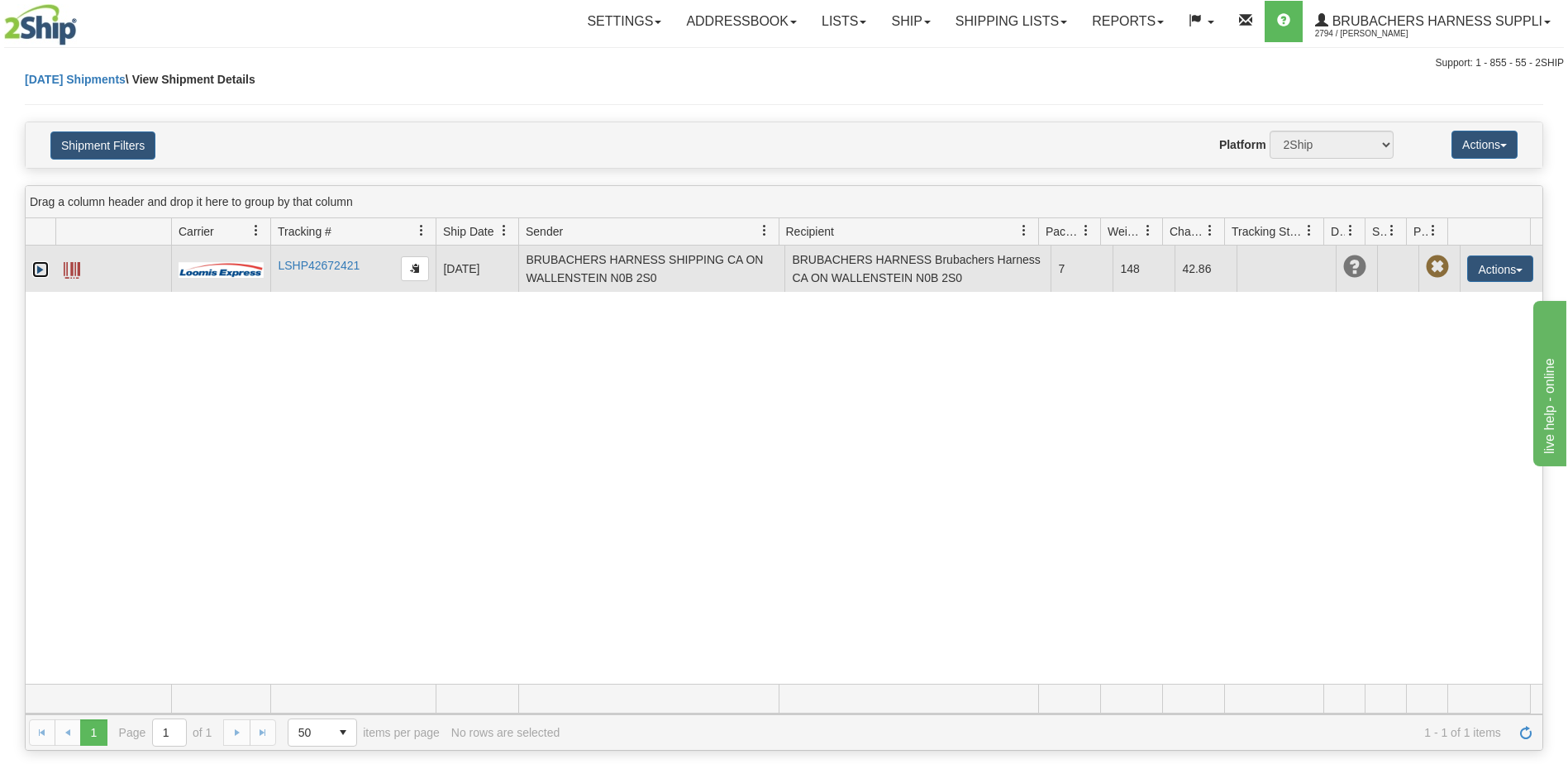
drag, startPoint x: 68, startPoint y: 271, endPoint x: 41, endPoint y: 268, distance: 27.2
click at [41, 268] on link "Expand" at bounding box center [40, 270] width 16 height 16
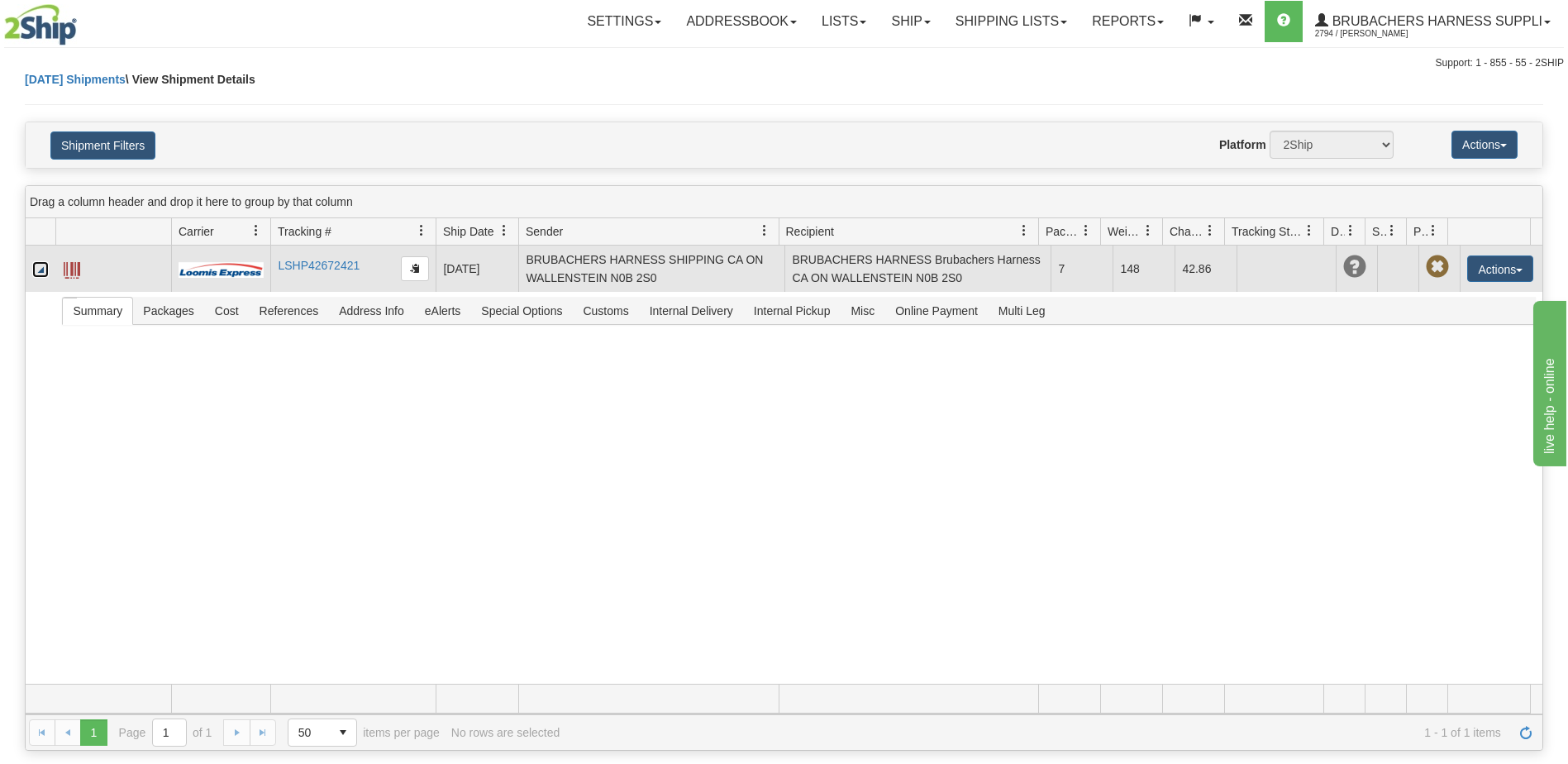
click at [71, 270] on span at bounding box center [72, 270] width 16 height 16
